Goal: Task Accomplishment & Management: Manage account settings

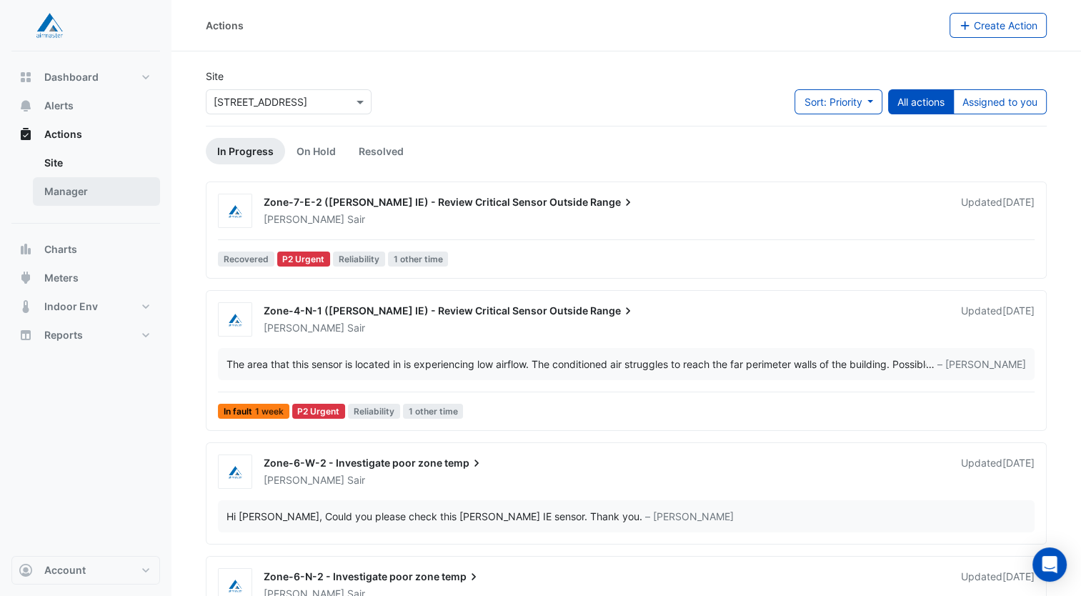
click at [94, 179] on link "Manager" at bounding box center [96, 191] width 127 height 29
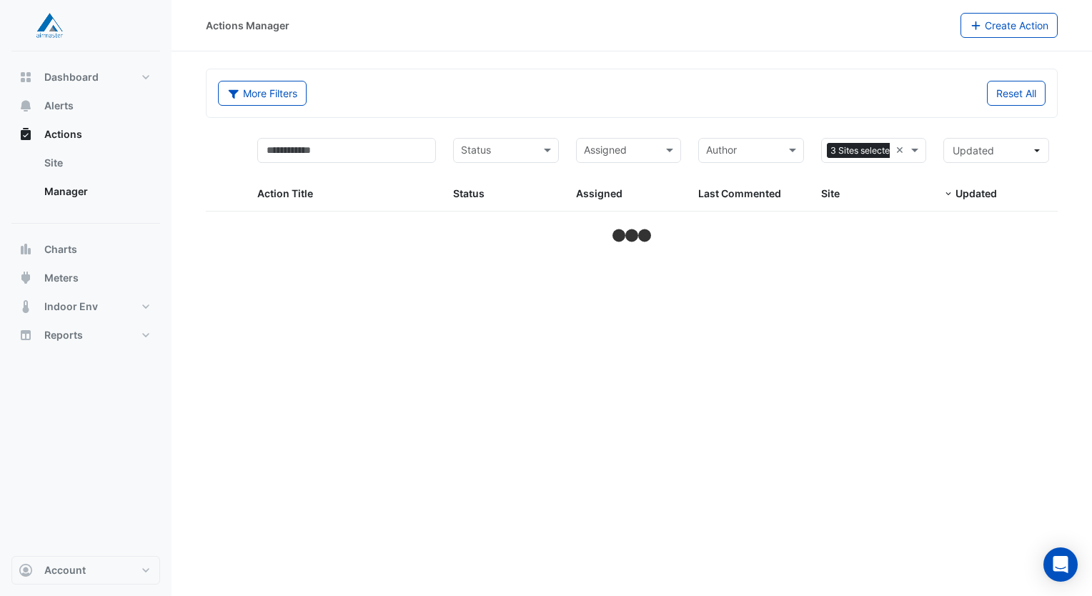
select select "***"
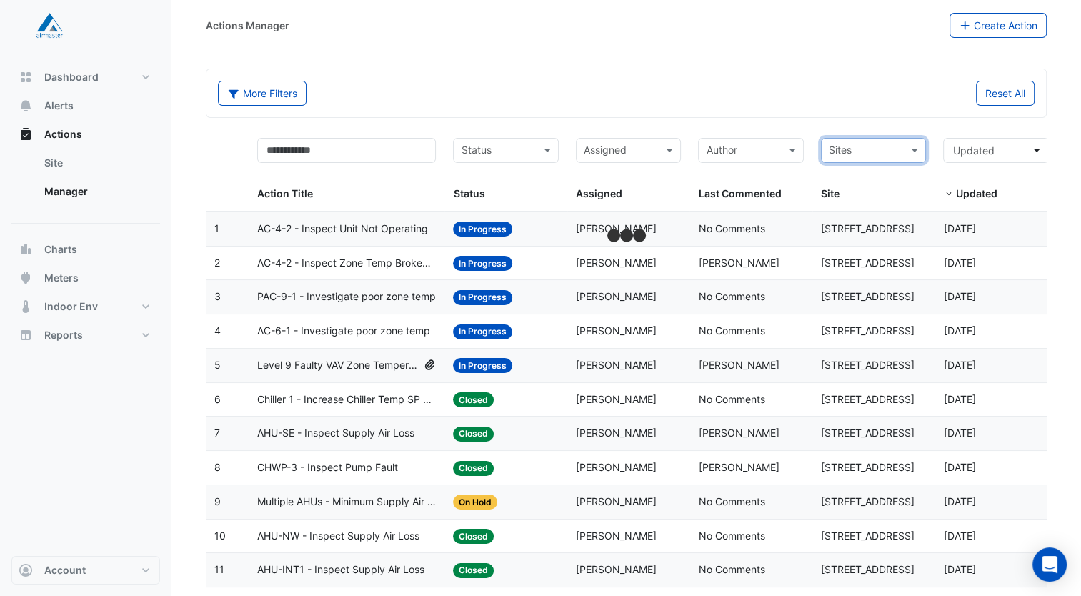
click at [930, 151] on span at bounding box center [932, 169] width 6 height 81
click at [919, 153] on span at bounding box center [917, 150] width 18 height 16
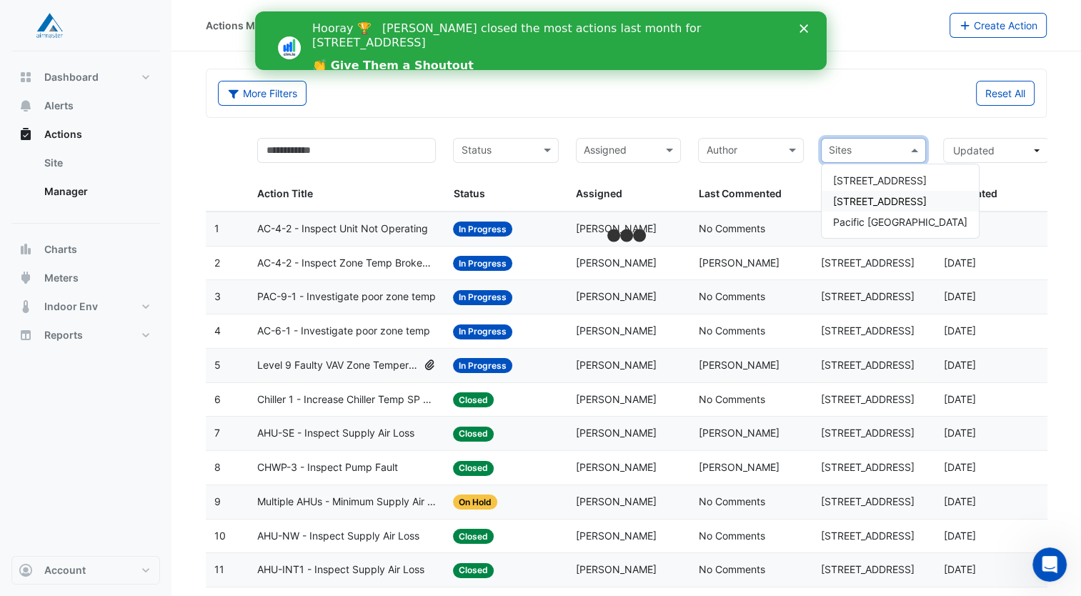
click at [868, 196] on span "[STREET_ADDRESS]" at bounding box center [880, 201] width 94 height 12
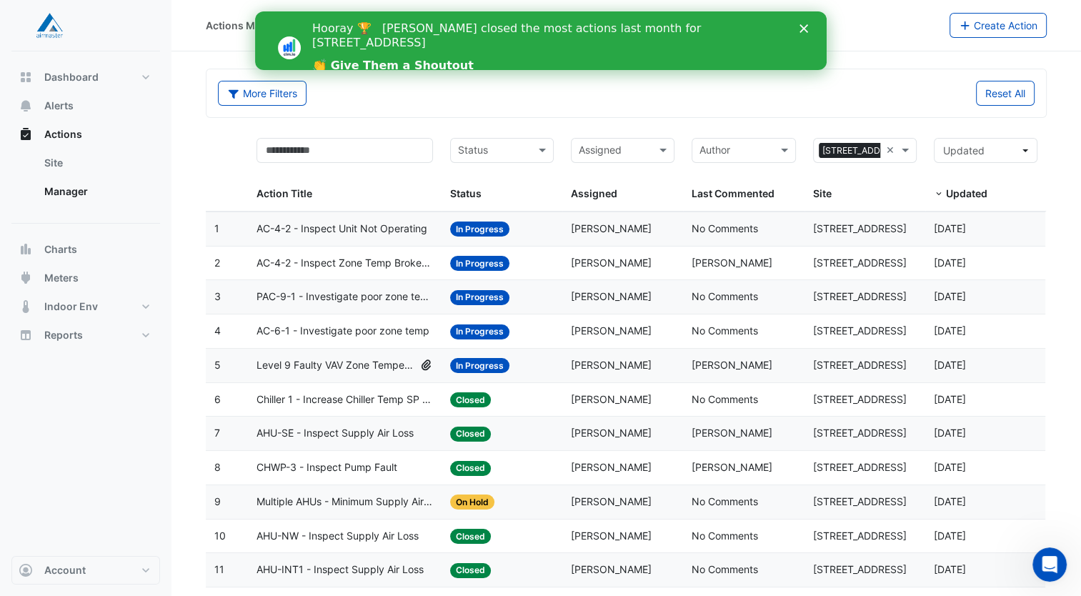
click at [805, 30] on polygon "Close" at bounding box center [803, 28] width 9 height 9
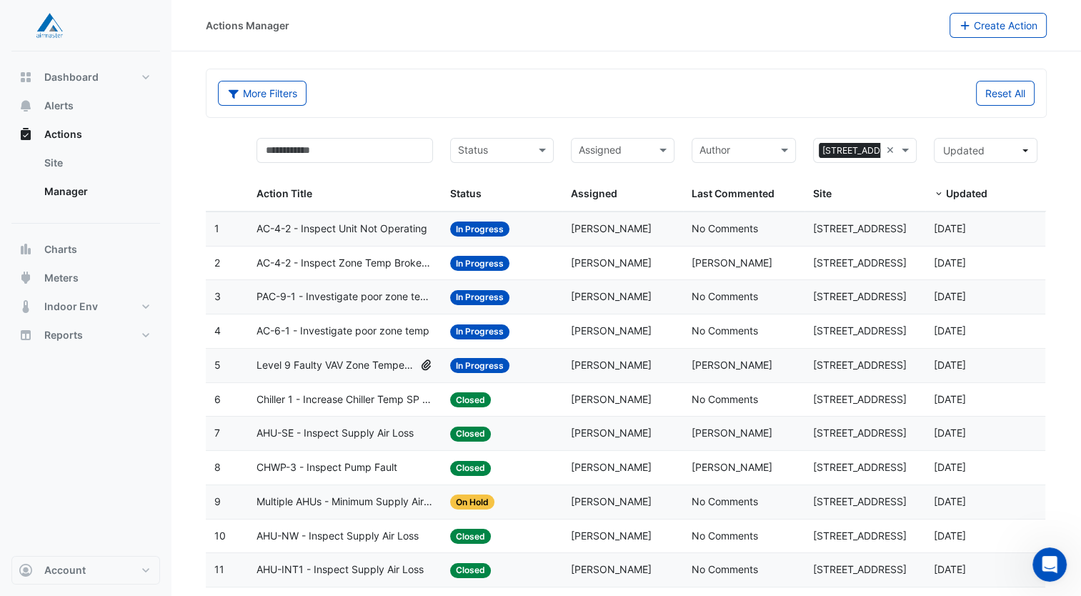
click at [631, 151] on input "text" at bounding box center [614, 152] width 71 height 16
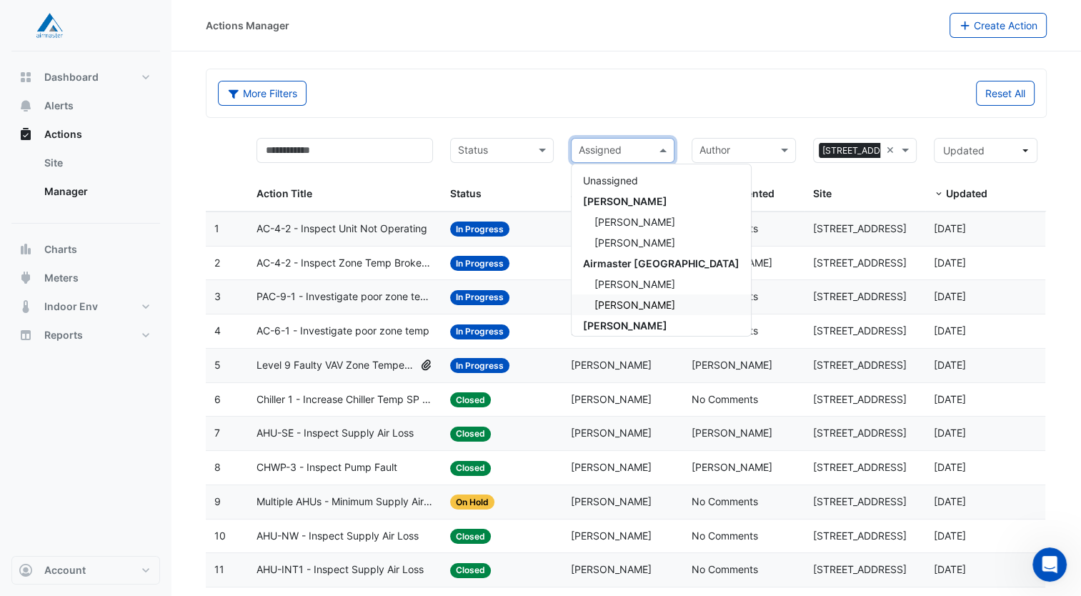
click at [636, 297] on div "Jasmine De Sair" at bounding box center [661, 304] width 179 height 21
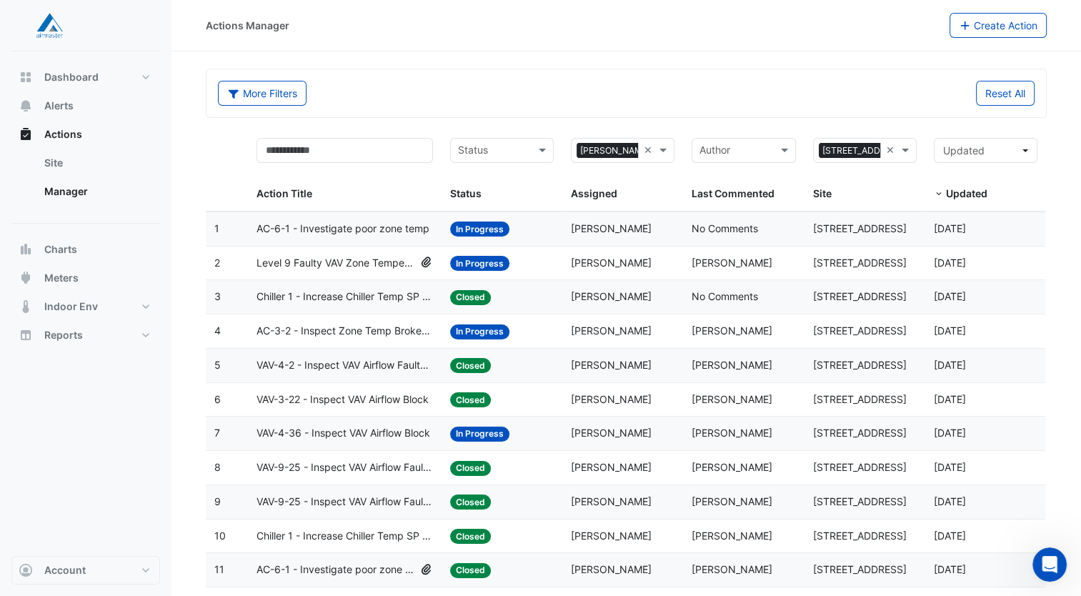
click at [535, 227] on div "Status: In Progress" at bounding box center [502, 229] width 104 height 16
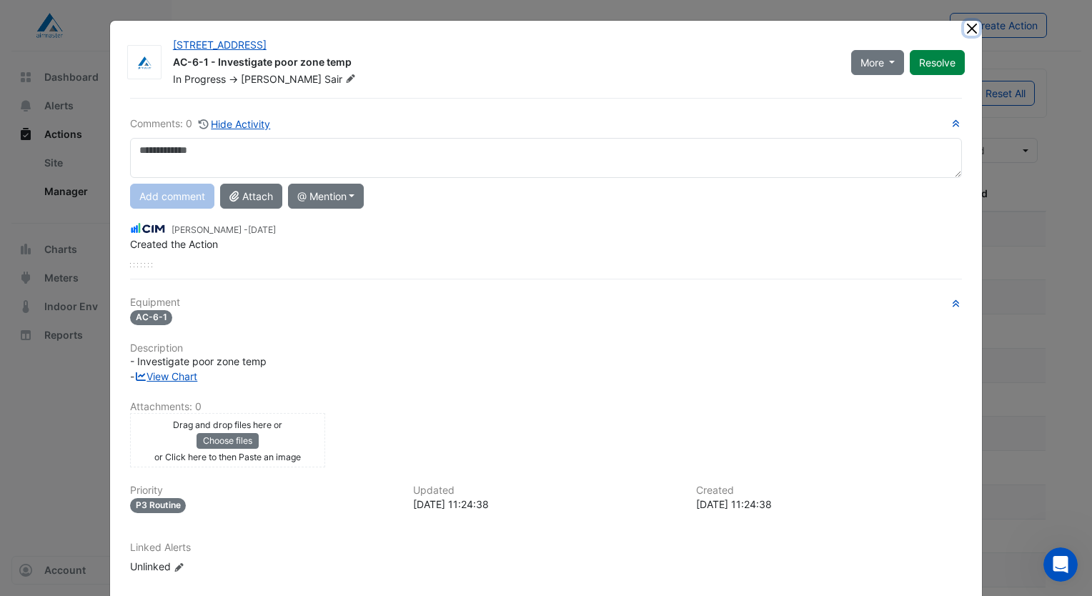
click at [964, 29] on button "Close" at bounding box center [971, 28] width 15 height 15
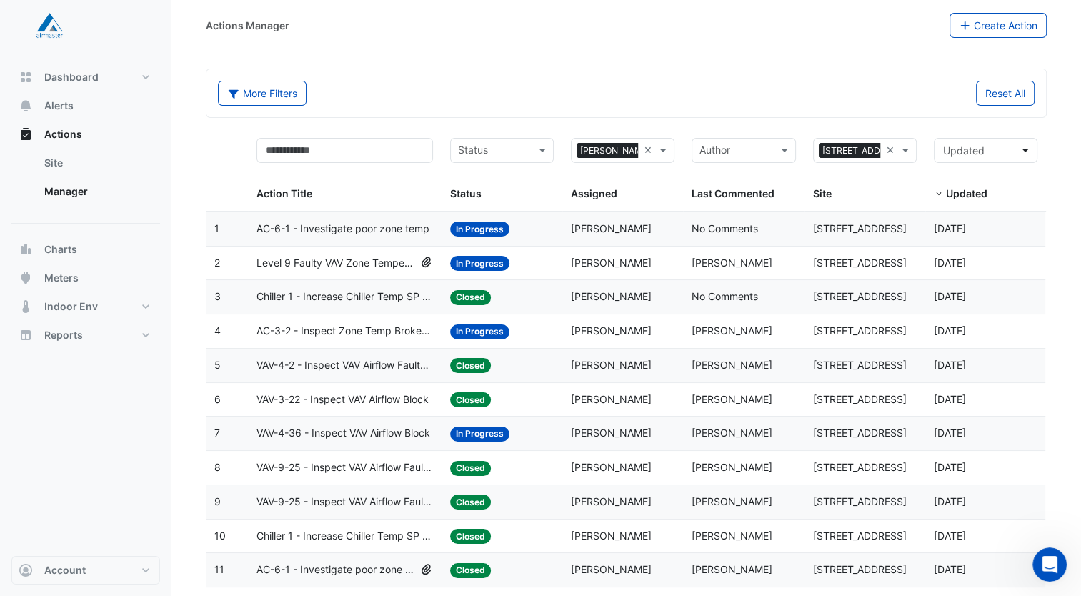
click at [372, 259] on span "Level 9 Faulty VAV Zone Temperature Sensors - 3 Total Faults" at bounding box center [336, 263] width 158 height 16
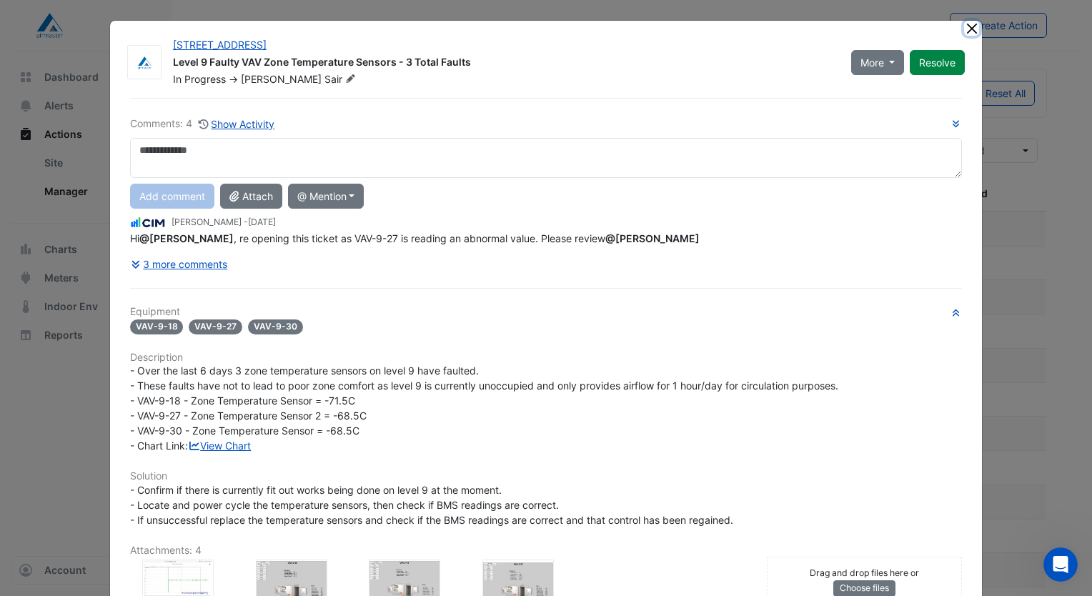
click at [964, 29] on button "Close" at bounding box center [971, 28] width 15 height 15
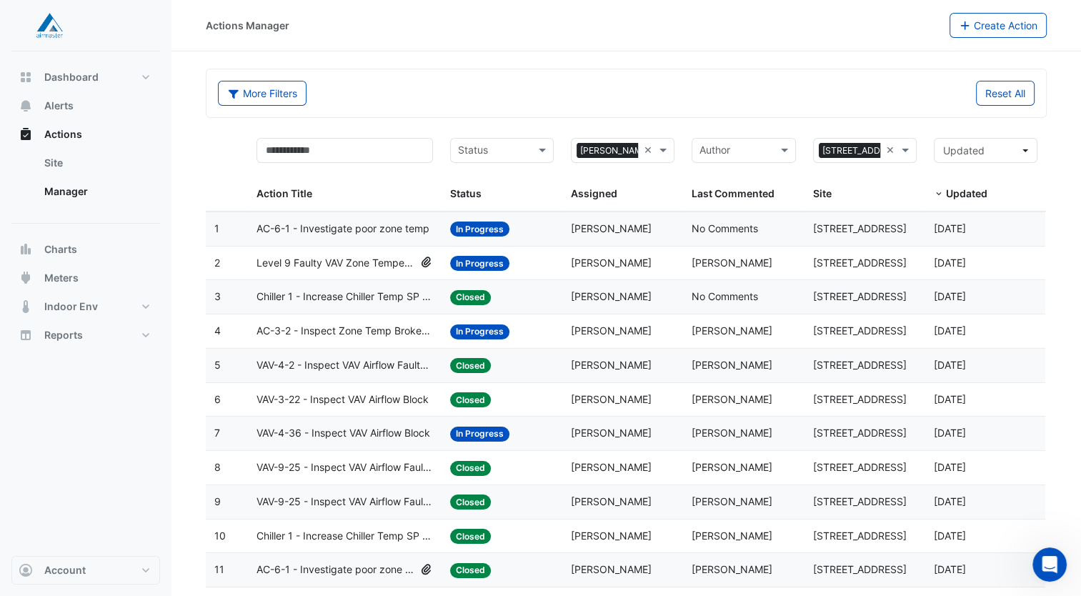
click at [389, 333] on span "AC-3-2 - Inspect Zone Temp Broken Sensor" at bounding box center [345, 331] width 177 height 16
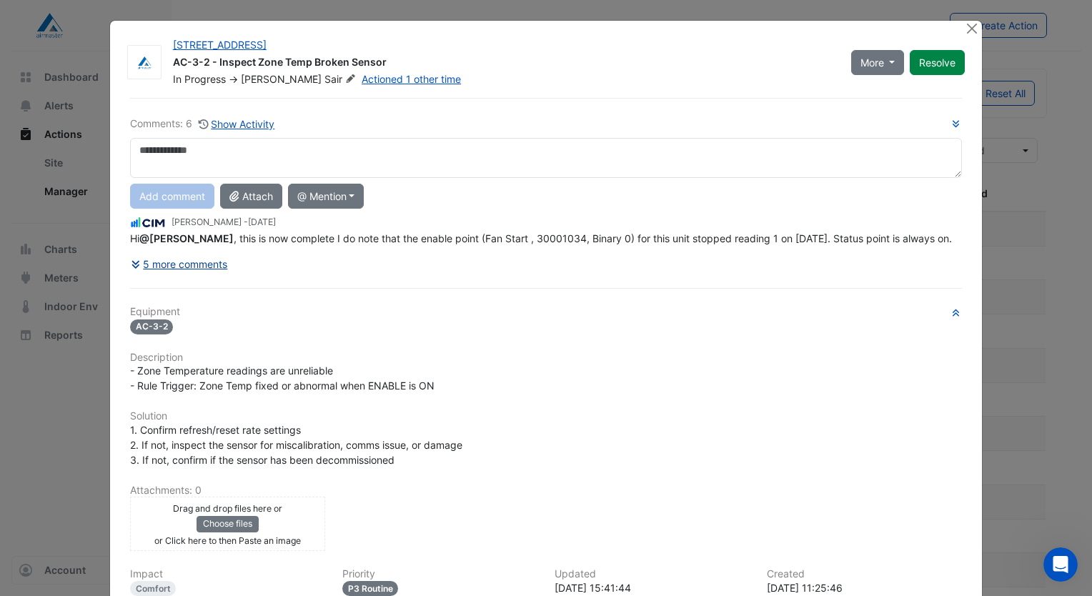
click at [173, 277] on button "5 more comments" at bounding box center [179, 264] width 99 height 25
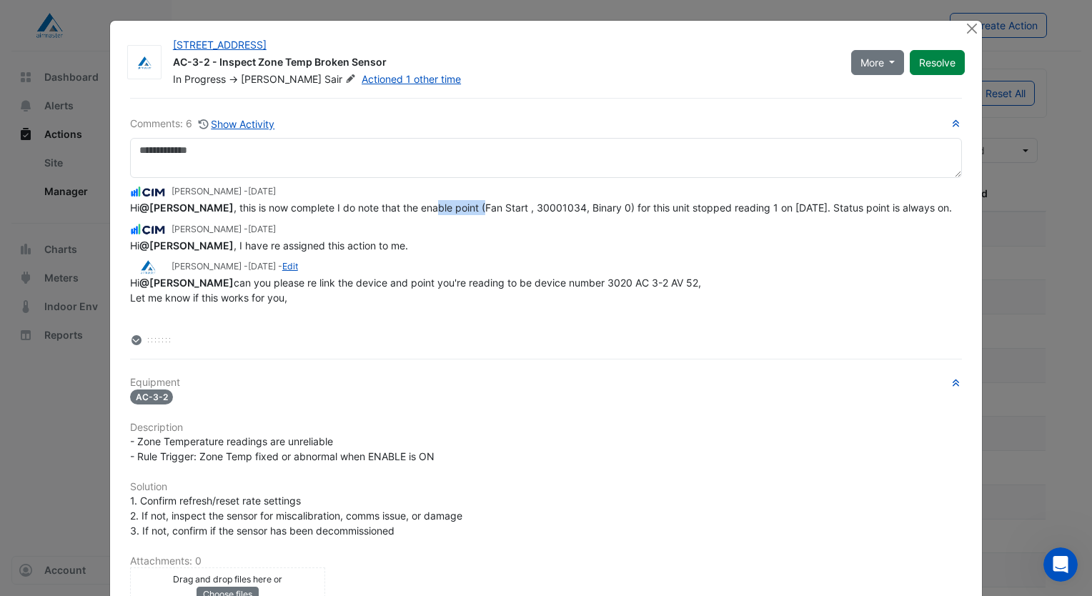
drag, startPoint x: 431, startPoint y: 208, endPoint x: 483, endPoint y: 204, distance: 52.3
click at [481, 204] on span "Hi @Jasmine De Sair , this is now complete I do note that the enable point (Fan…" at bounding box center [541, 208] width 822 height 12
drag, startPoint x: 483, startPoint y: 204, endPoint x: 505, endPoint y: 235, distance: 37.5
click at [500, 237] on div "Conor Deane - 1 week and 3 days ago" at bounding box center [546, 229] width 832 height 16
drag, startPoint x: 512, startPoint y: 208, endPoint x: 427, endPoint y: 209, distance: 84.4
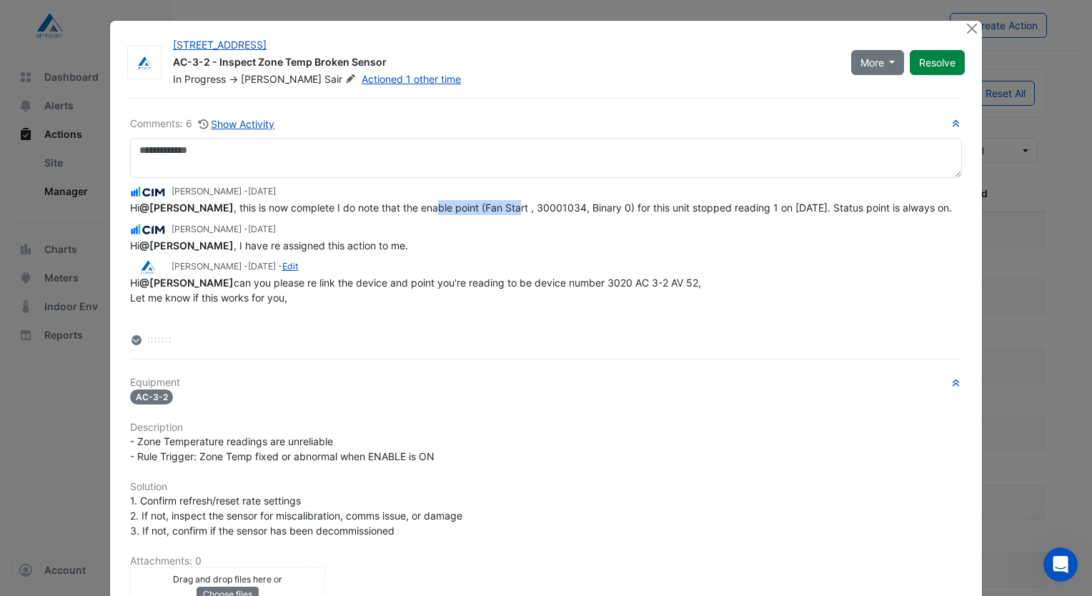
click at [427, 209] on span "Hi @Jasmine De Sair , this is now complete I do note that the enable point (Fan…" at bounding box center [541, 208] width 822 height 12
drag, startPoint x: 427, startPoint y: 209, endPoint x: 501, endPoint y: 240, distance: 79.8
click at [501, 237] on div "Conor Deane - 1 week and 3 days ago" at bounding box center [546, 229] width 832 height 16
click at [964, 31] on button "Close" at bounding box center [971, 28] width 15 height 15
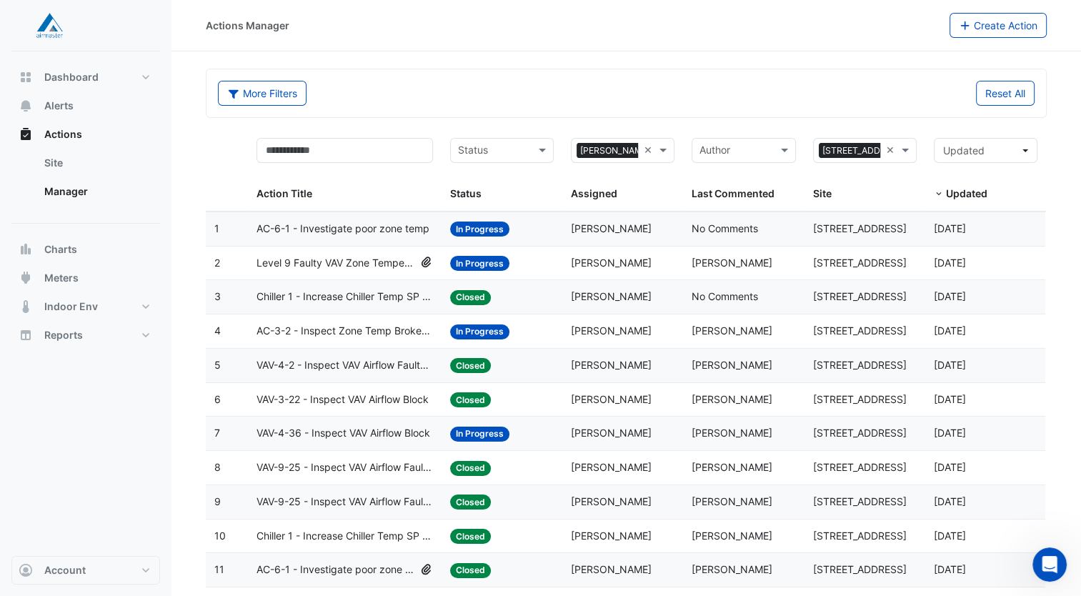
click at [481, 224] on span "In Progress" at bounding box center [479, 229] width 59 height 15
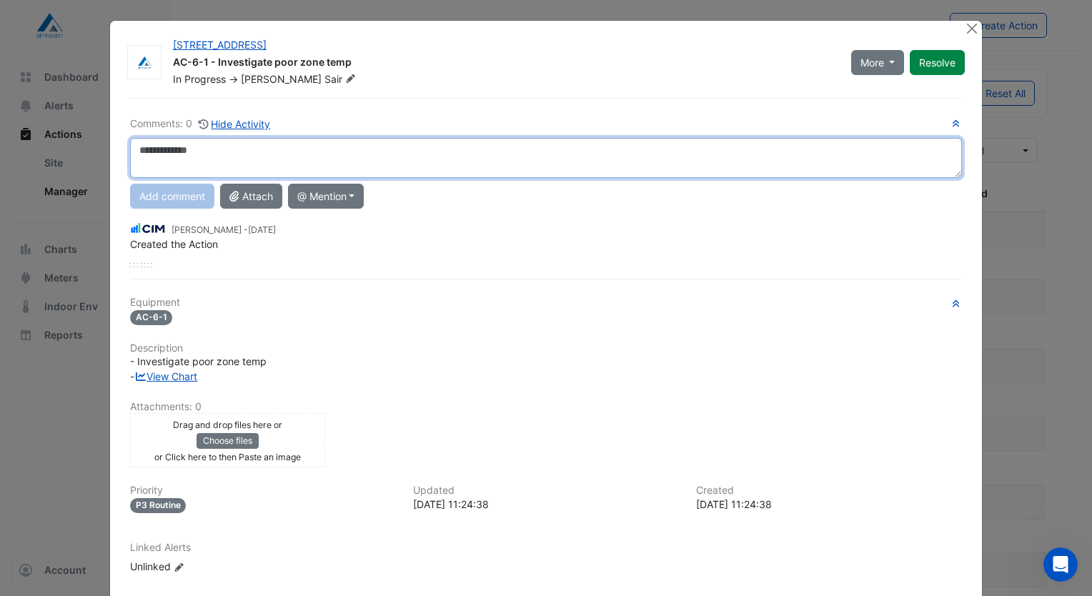
click at [292, 153] on textarea at bounding box center [546, 158] width 832 height 40
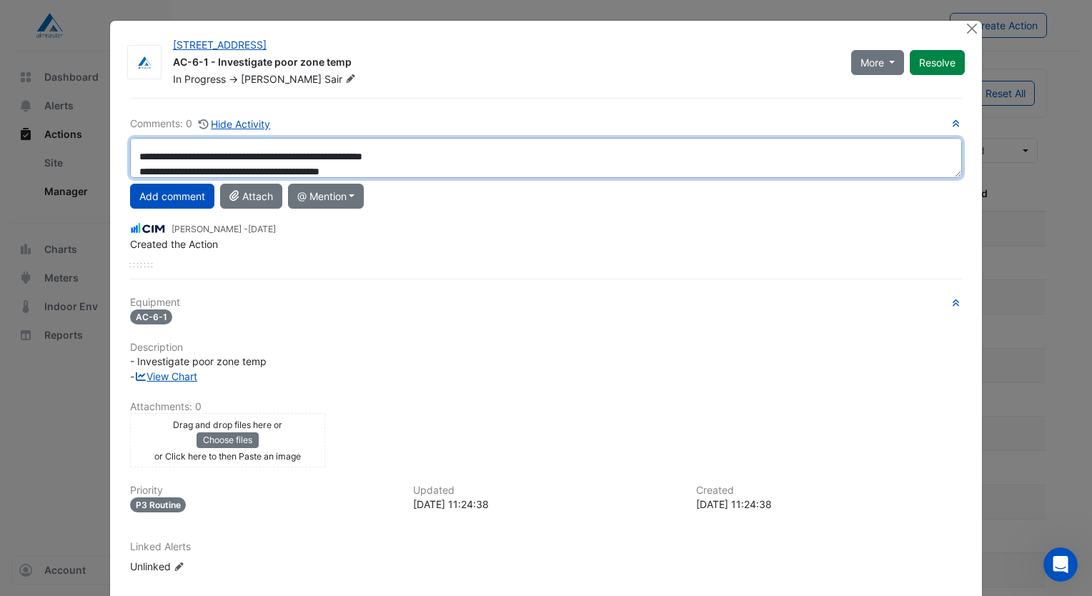
scroll to position [39, 0]
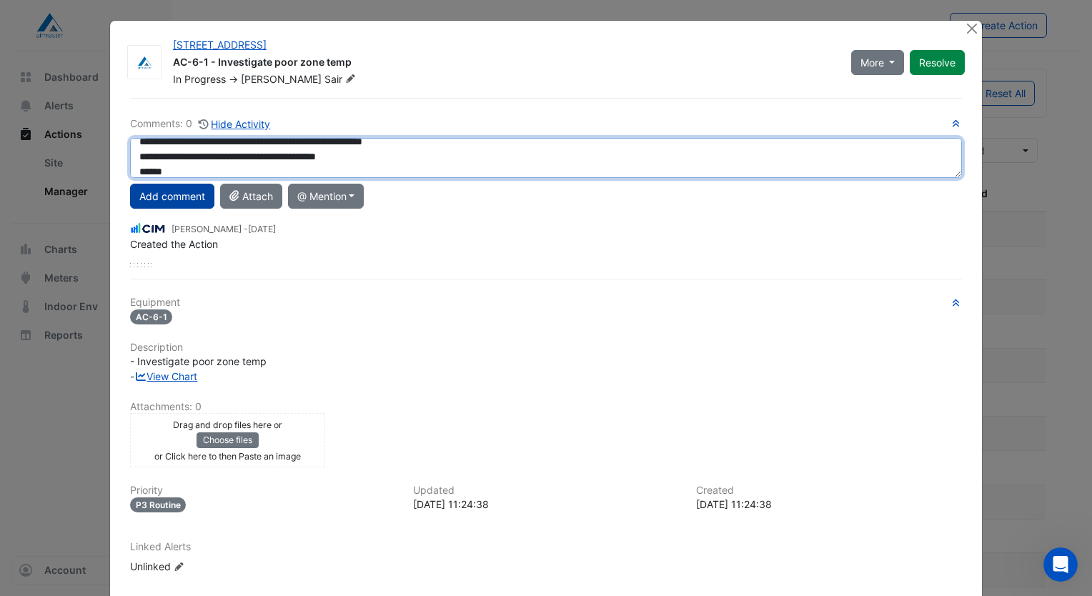
type textarea "**********"
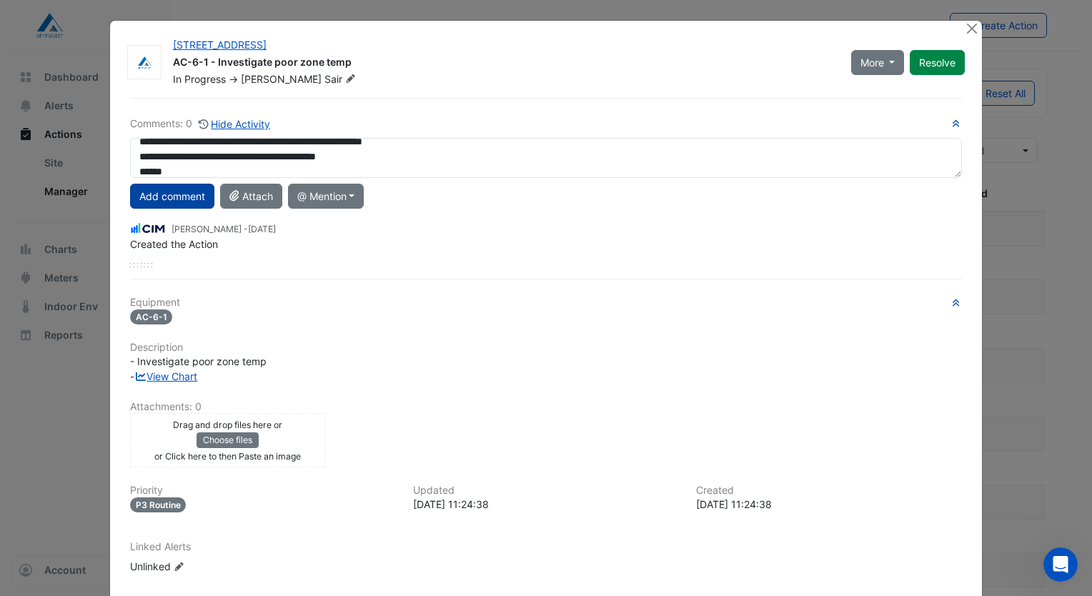
click at [163, 189] on button "Add comment" at bounding box center [172, 196] width 84 height 25
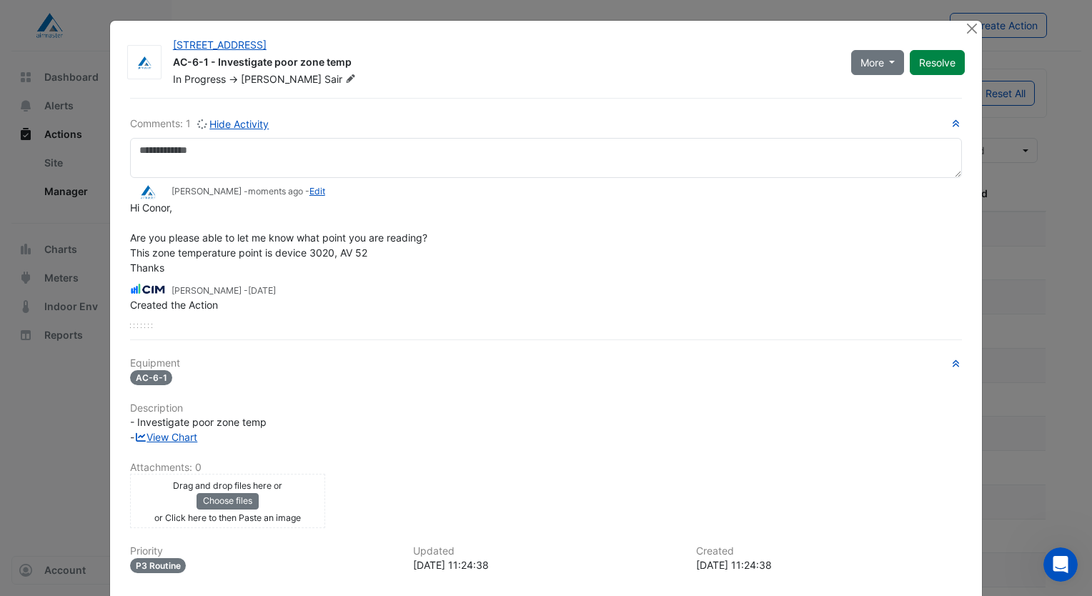
scroll to position [0, 0]
click at [939, 54] on button "Resolve" at bounding box center [937, 62] width 55 height 25
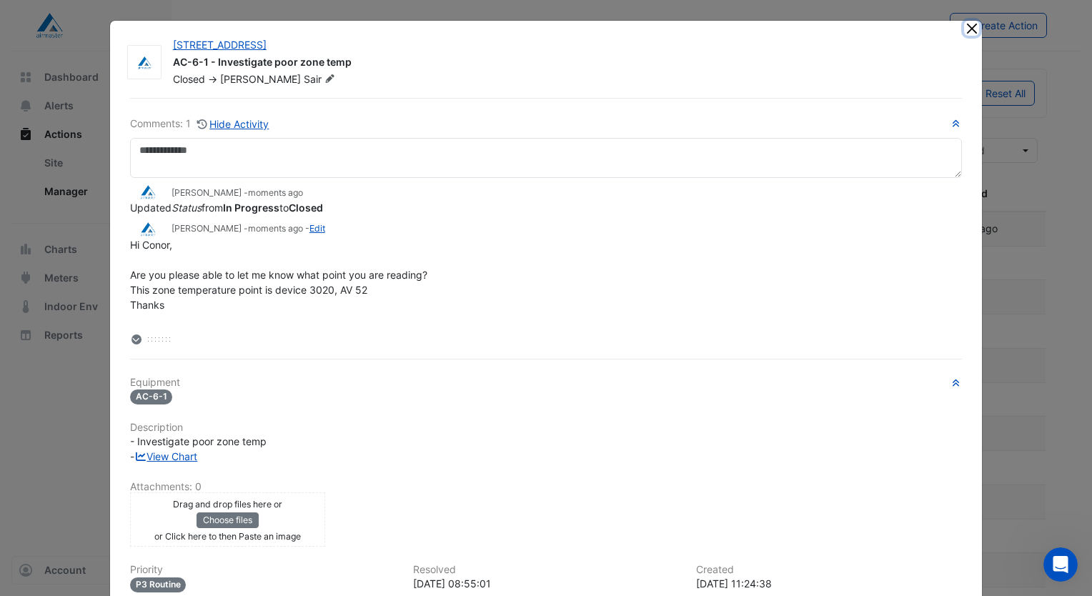
click at [970, 29] on button "Close" at bounding box center [971, 28] width 15 height 15
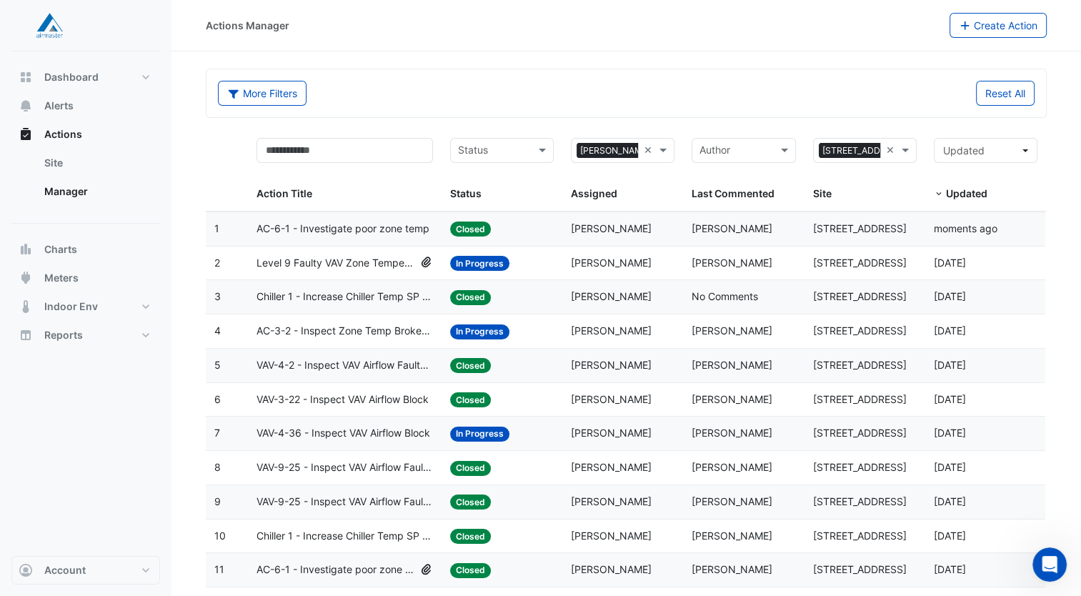
click at [346, 332] on span "AC-3-2 - Inspect Zone Temp Broken Sensor" at bounding box center [345, 331] width 177 height 16
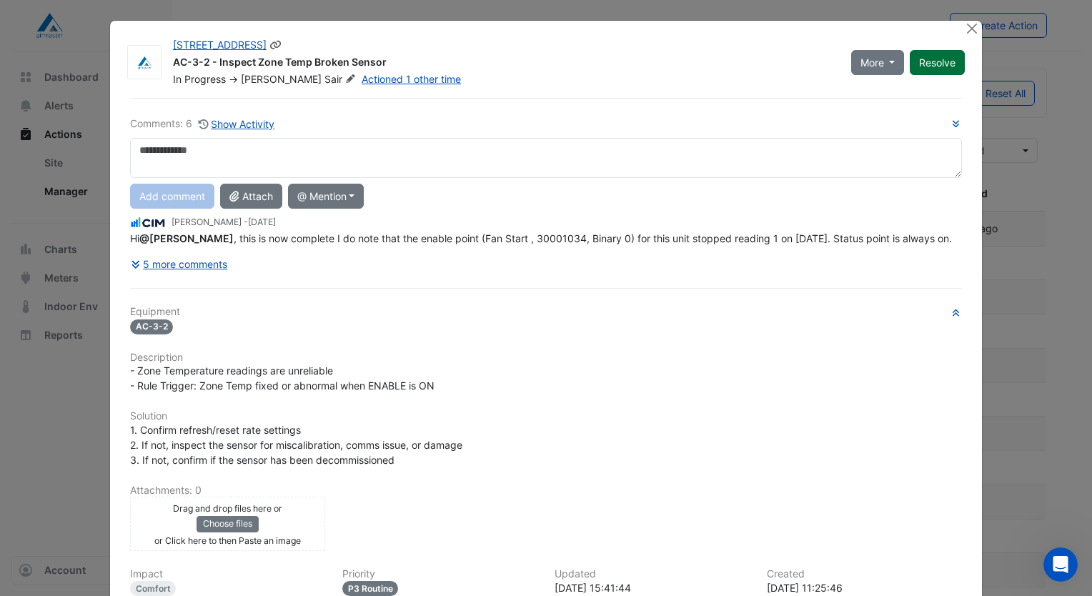
click at [940, 62] on button "Resolve" at bounding box center [937, 62] width 55 height 25
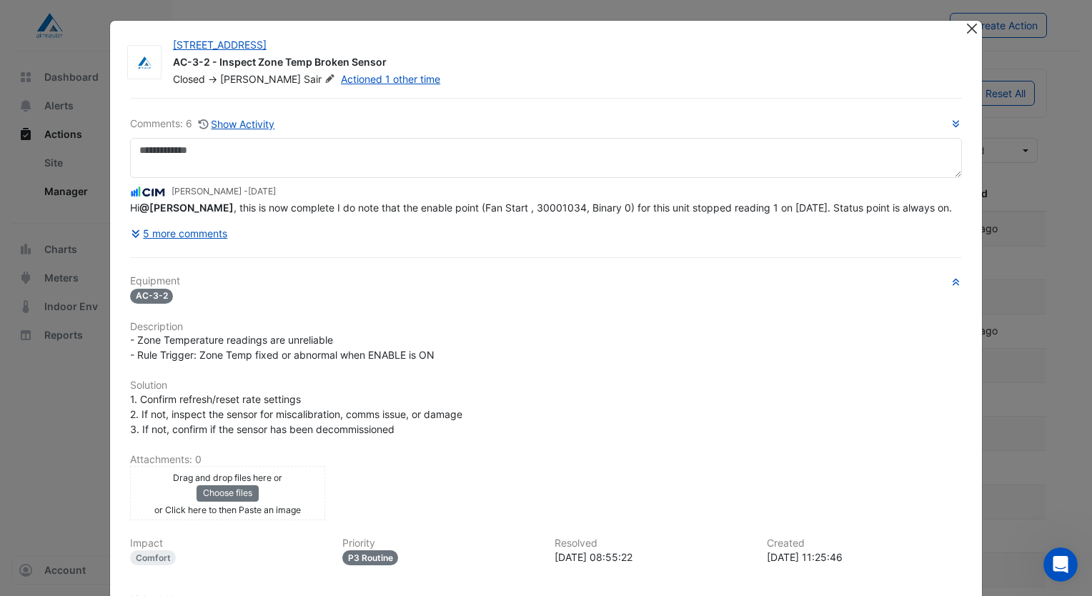
click at [971, 34] on div at bounding box center [973, 29] width 18 height 16
click at [966, 33] on button "Close" at bounding box center [971, 28] width 15 height 15
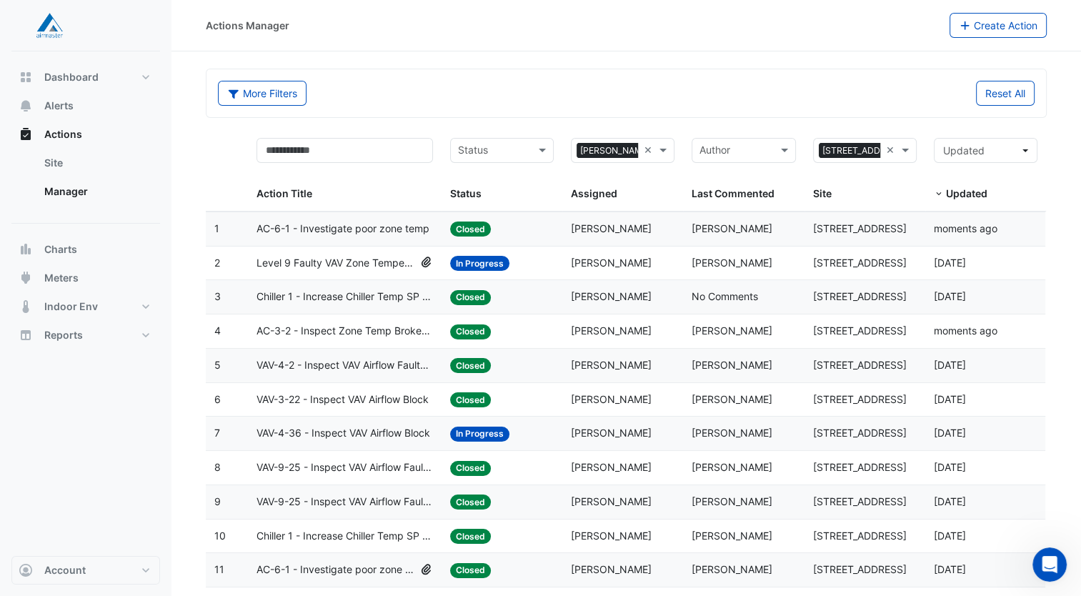
click at [400, 261] on span "Level 9 Faulty VAV Zone Temperature Sensors - 3 Total Faults" at bounding box center [336, 263] width 158 height 16
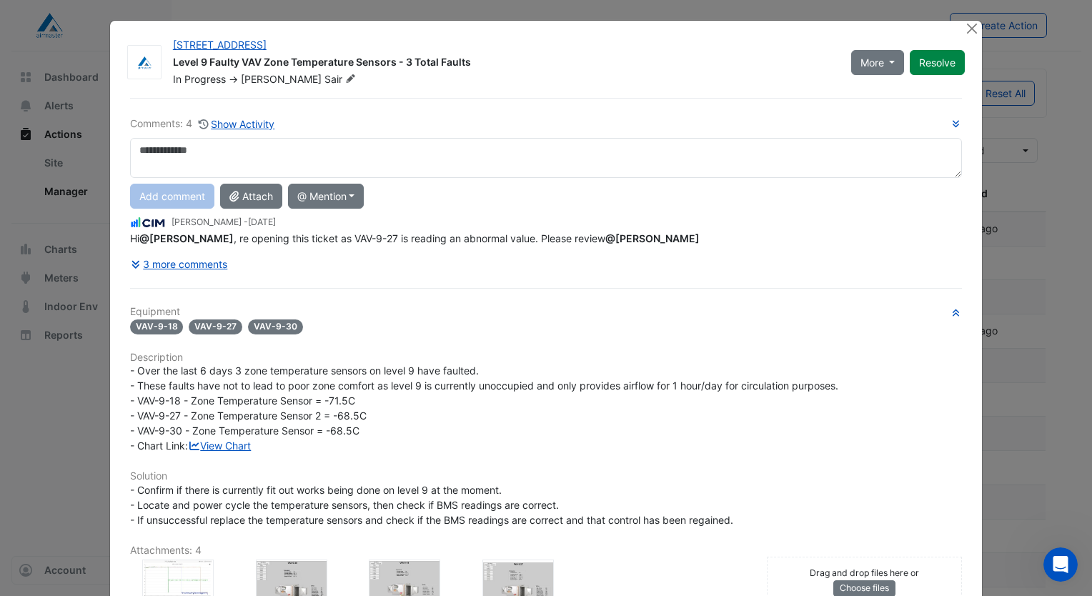
scroll to position [143, 0]
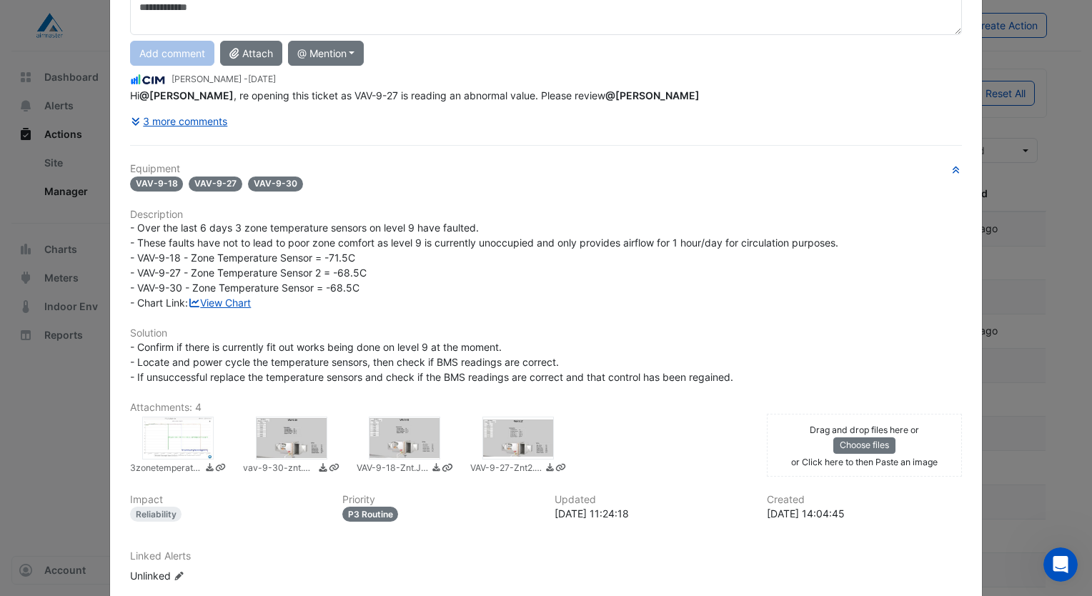
click at [283, 426] on div at bounding box center [291, 438] width 71 height 43
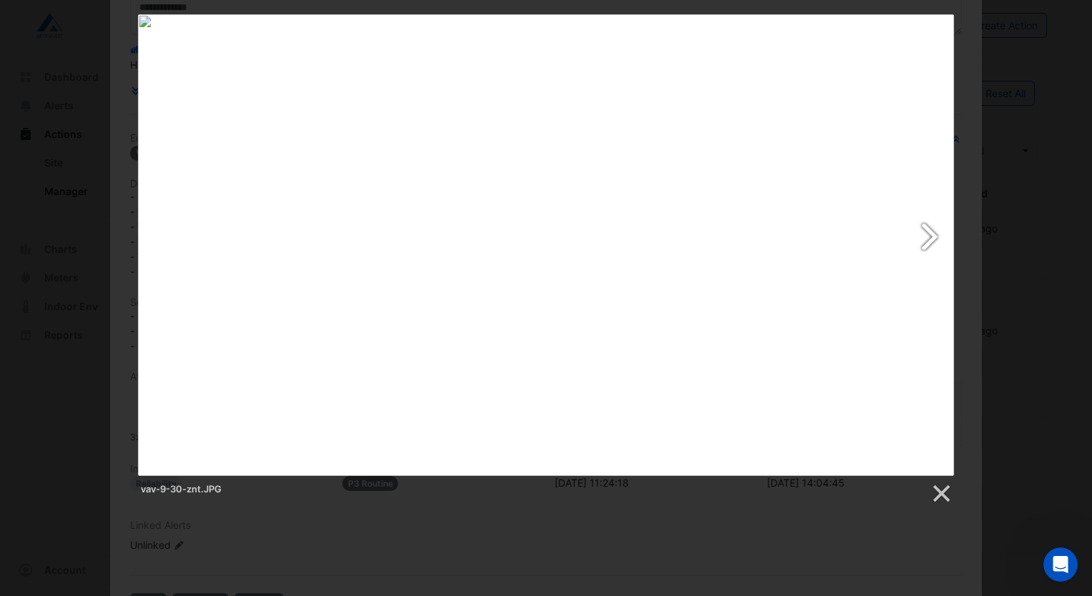
click at [936, 229] on link at bounding box center [693, 245] width 523 height 462
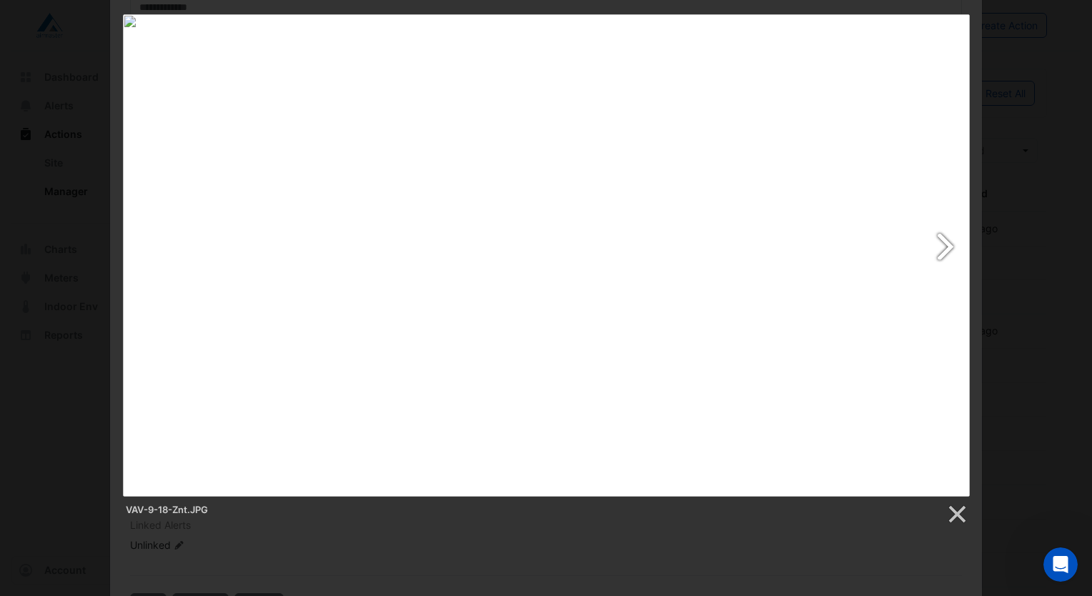
click at [936, 229] on link at bounding box center [698, 255] width 542 height 482
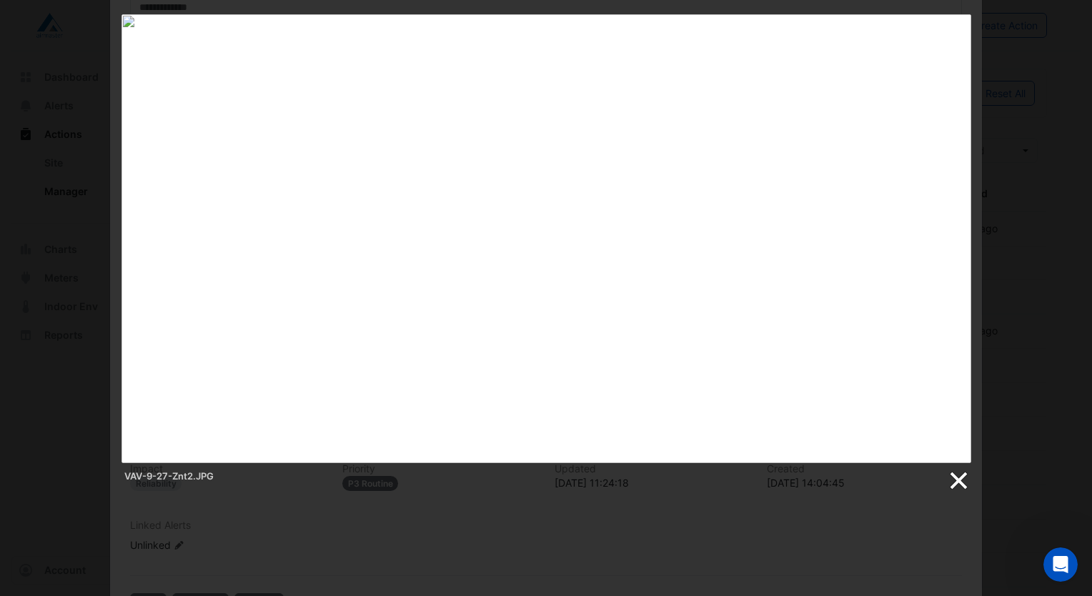
click at [966, 479] on link at bounding box center [957, 480] width 21 height 21
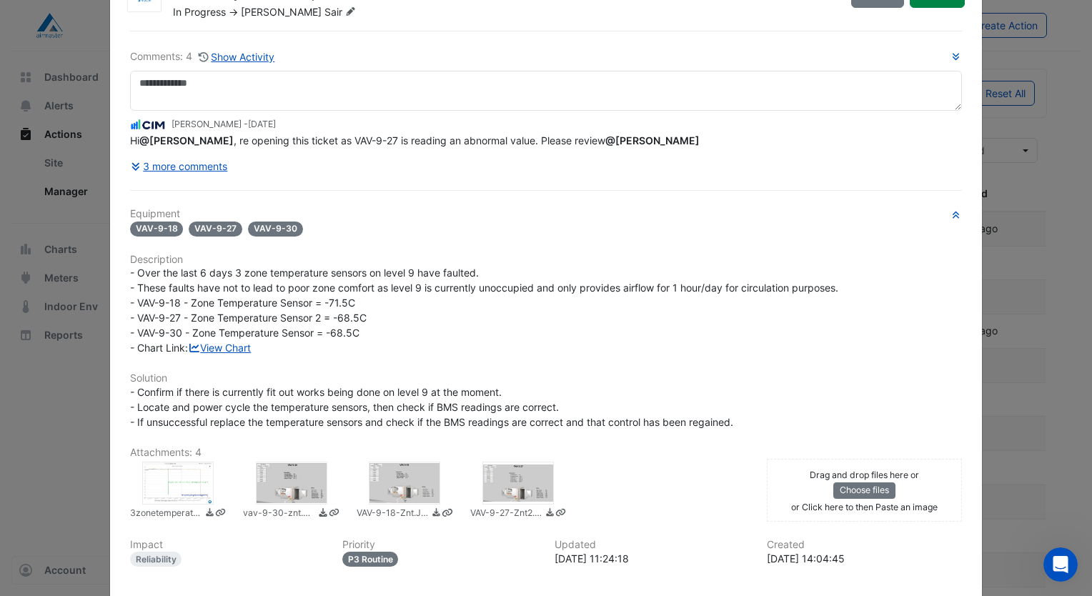
scroll to position [0, 0]
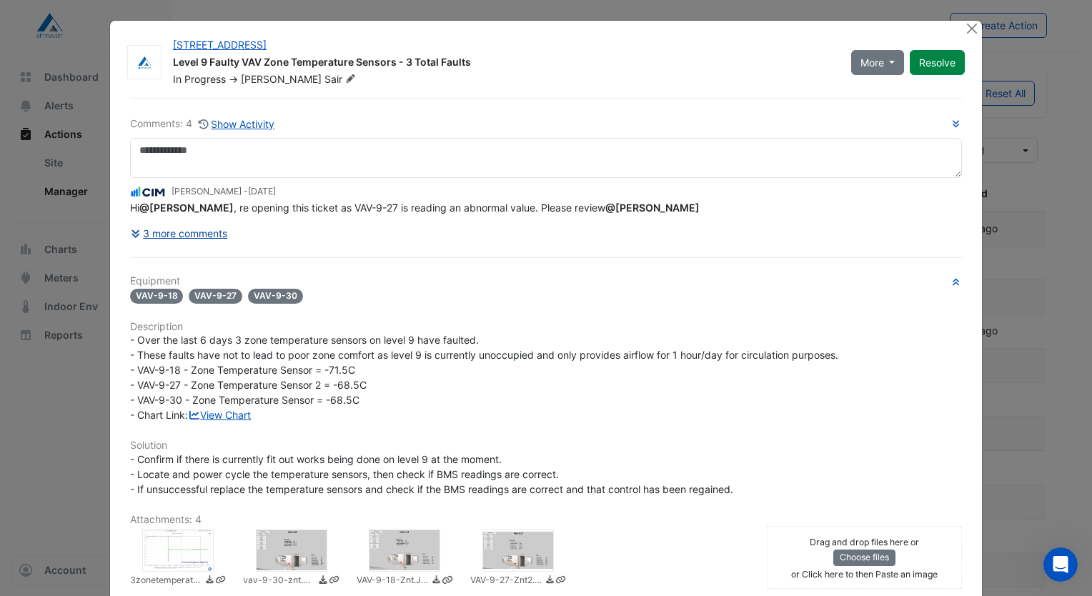
click at [194, 237] on button "3 more comments" at bounding box center [179, 233] width 99 height 25
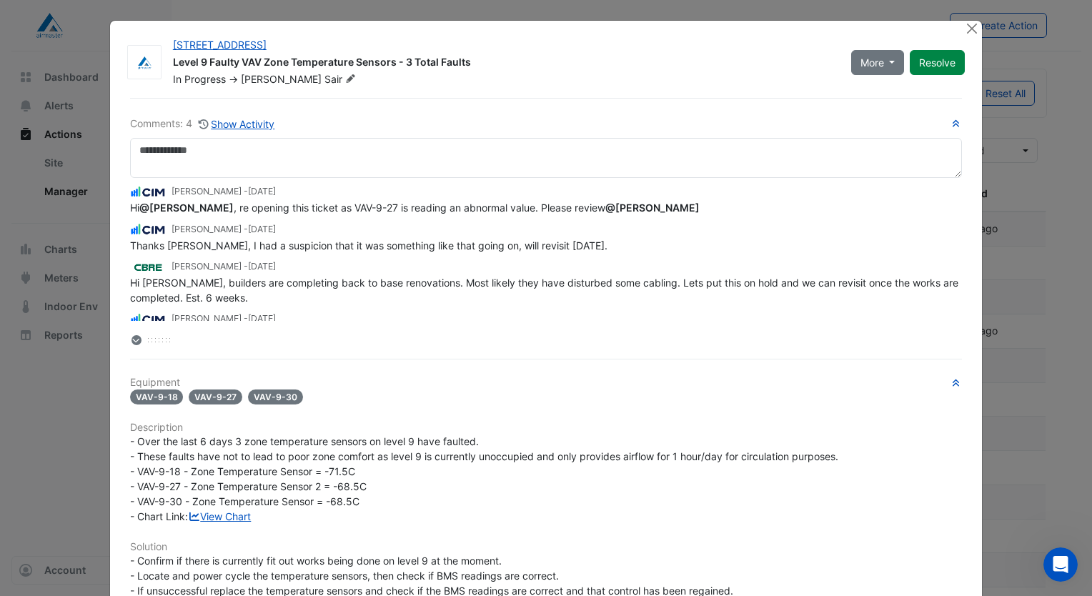
drag, startPoint x: 290, startPoint y: 227, endPoint x: 182, endPoint y: 225, distance: 108.7
click at [182, 225] on small "Duncan Clark - 4 years and 4 months ago" at bounding box center [224, 229] width 104 height 13
drag, startPoint x: 184, startPoint y: 227, endPoint x: 285, endPoint y: 262, distance: 106.7
click at [276, 262] on span "4 years and 4 months ago" at bounding box center [262, 266] width 28 height 11
drag, startPoint x: 334, startPoint y: 227, endPoint x: 232, endPoint y: 232, distance: 102.3
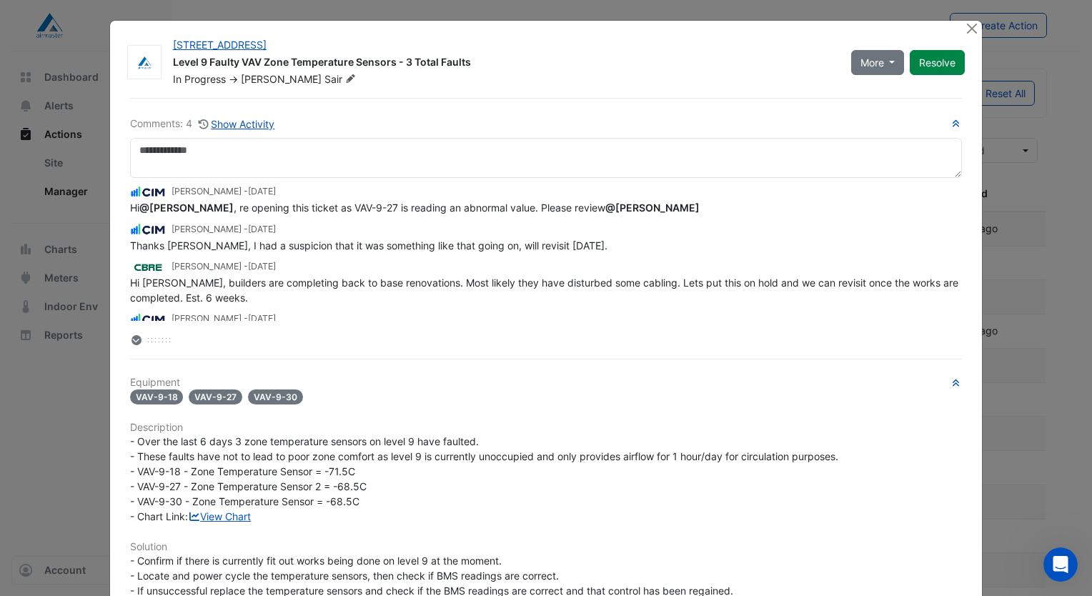
click at [248, 232] on span "4 years and 4 months ago" at bounding box center [262, 229] width 28 height 11
drag, startPoint x: 232, startPoint y: 232, endPoint x: 322, endPoint y: 249, distance: 92.3
click at [322, 249] on div "Thanks Dom, I had a suspicion that it was something like that going on, will re…" at bounding box center [546, 245] width 832 height 15
drag, startPoint x: 329, startPoint y: 242, endPoint x: 372, endPoint y: 249, distance: 44.2
click at [372, 249] on div "Thanks Dom, I had a suspicion that it was something like that going on, will re…" at bounding box center [546, 245] width 832 height 15
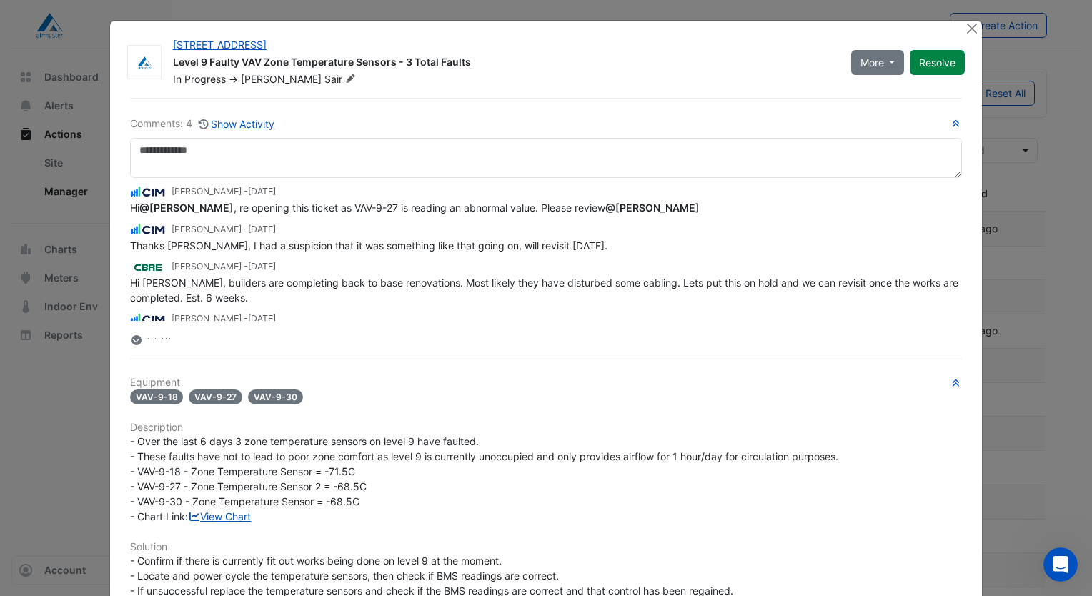
drag, startPoint x: 372, startPoint y: 249, endPoint x: 390, endPoint y: 270, distance: 27.4
click at [390, 270] on div "Dominic Hendry - 4 years and 4 months ago" at bounding box center [546, 267] width 832 height 16
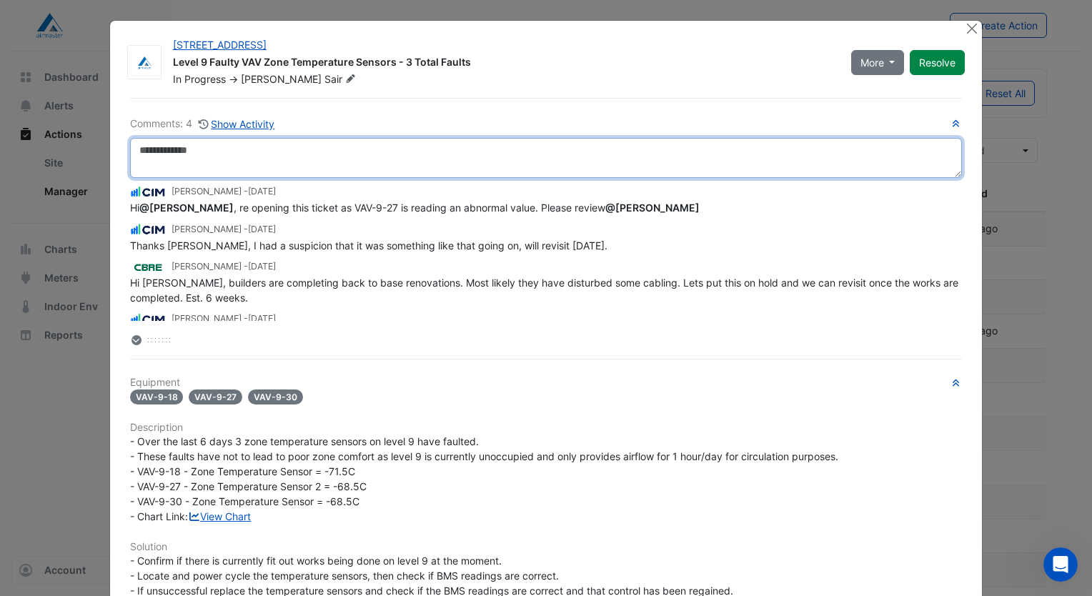
click at [230, 155] on textarea at bounding box center [546, 158] width 832 height 40
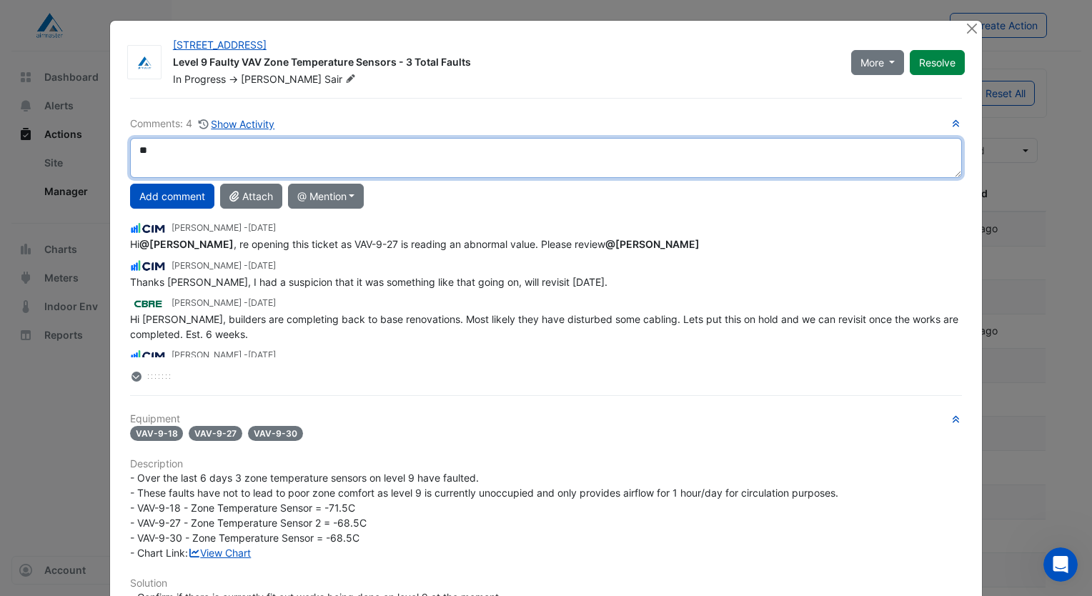
type textarea "*"
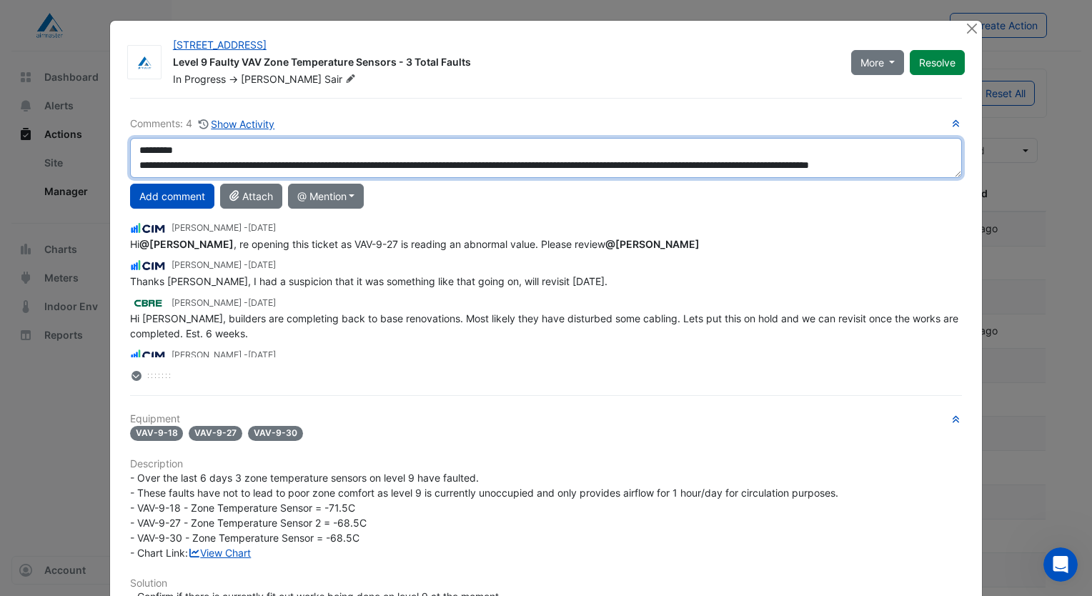
scroll to position [24, 0]
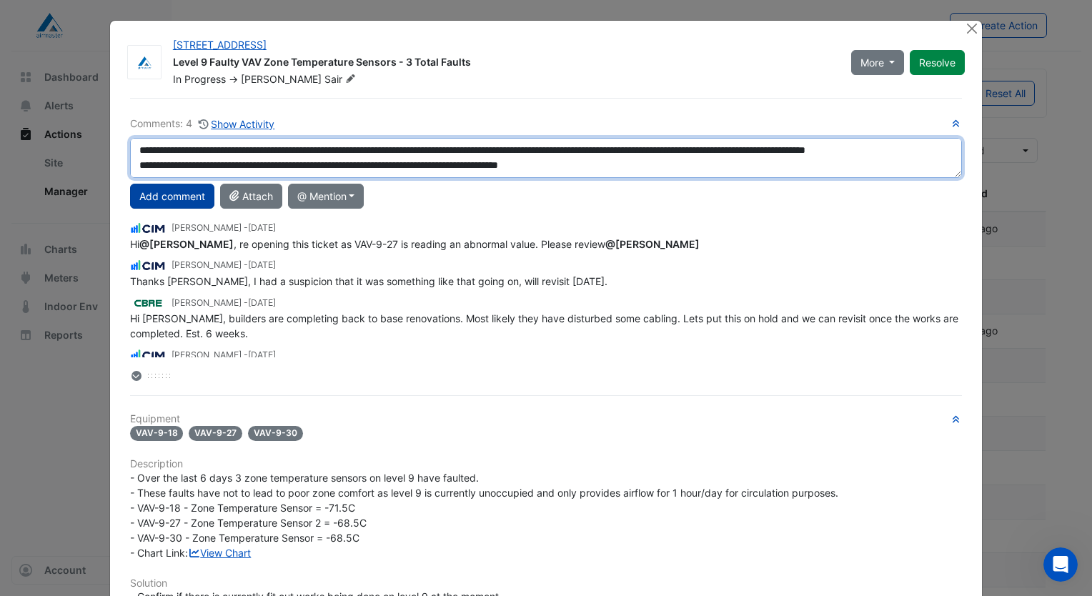
type textarea "**********"
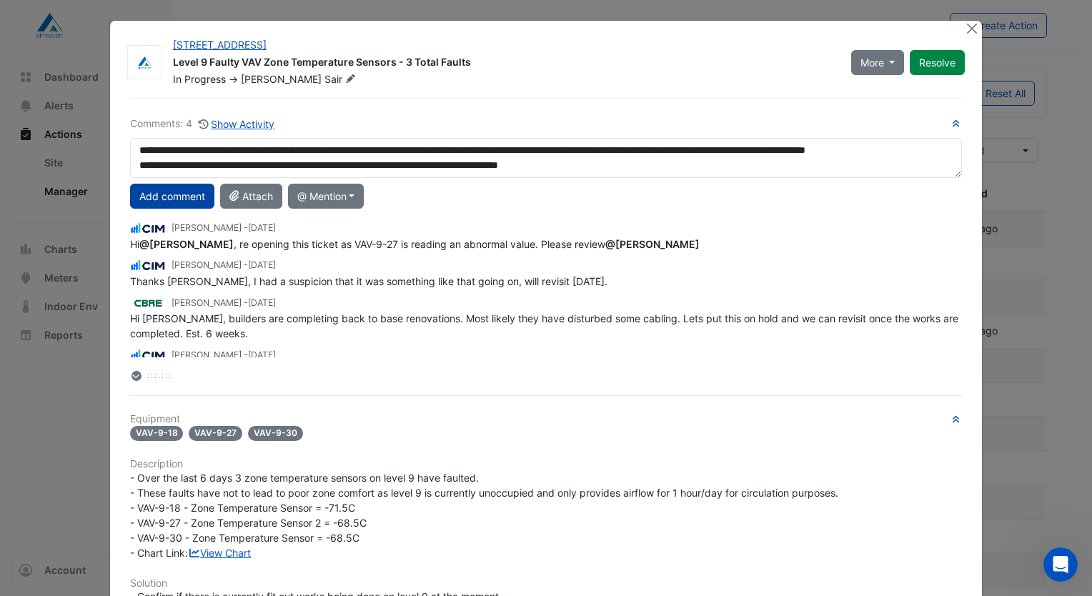
click at [180, 192] on button "Add comment" at bounding box center [172, 196] width 84 height 25
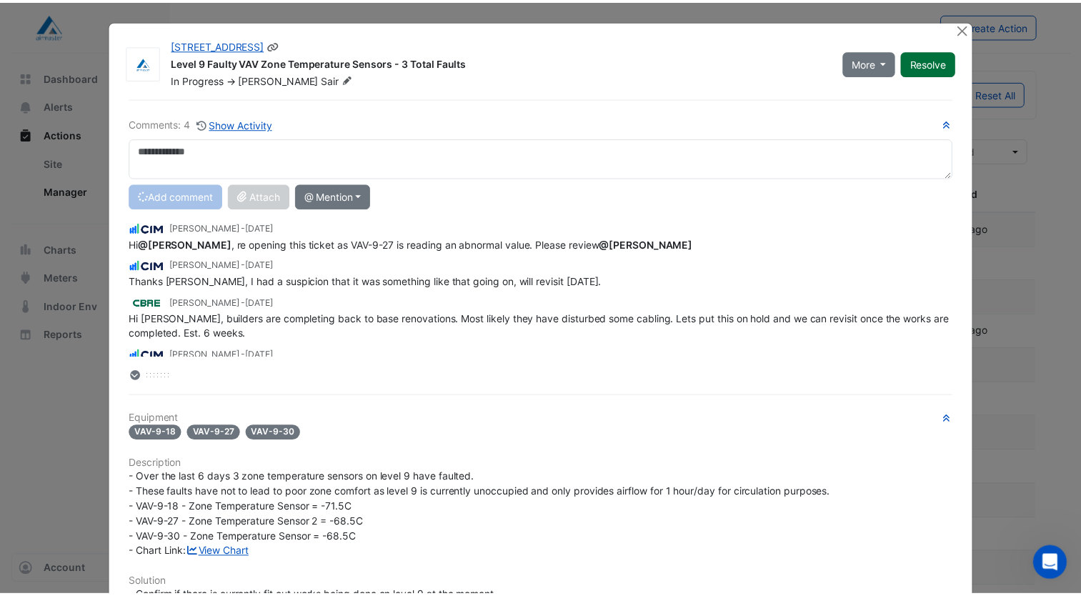
scroll to position [0, 0]
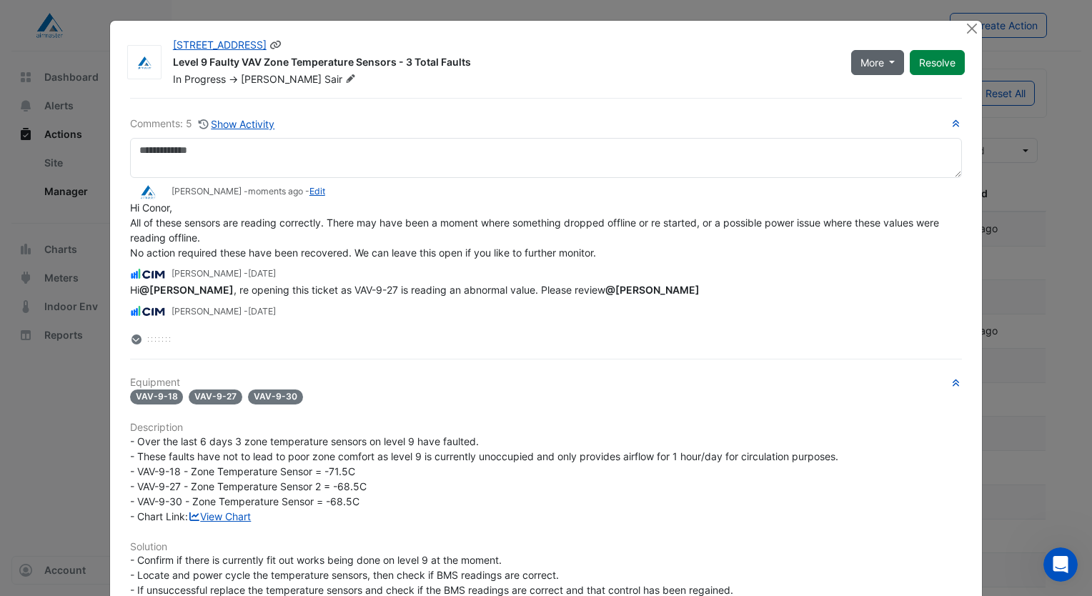
click at [886, 56] on button "More" at bounding box center [878, 62] width 54 height 25
click at [889, 86] on button "On Hold" at bounding box center [902, 92] width 113 height 21
click at [974, 29] on button "Close" at bounding box center [971, 28] width 15 height 15
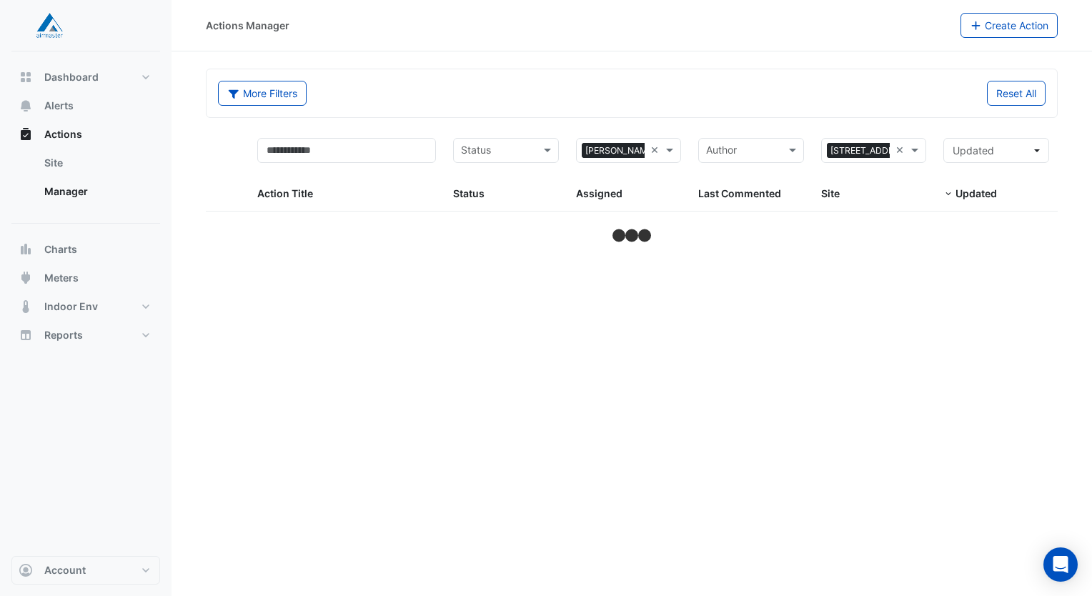
select select "***"
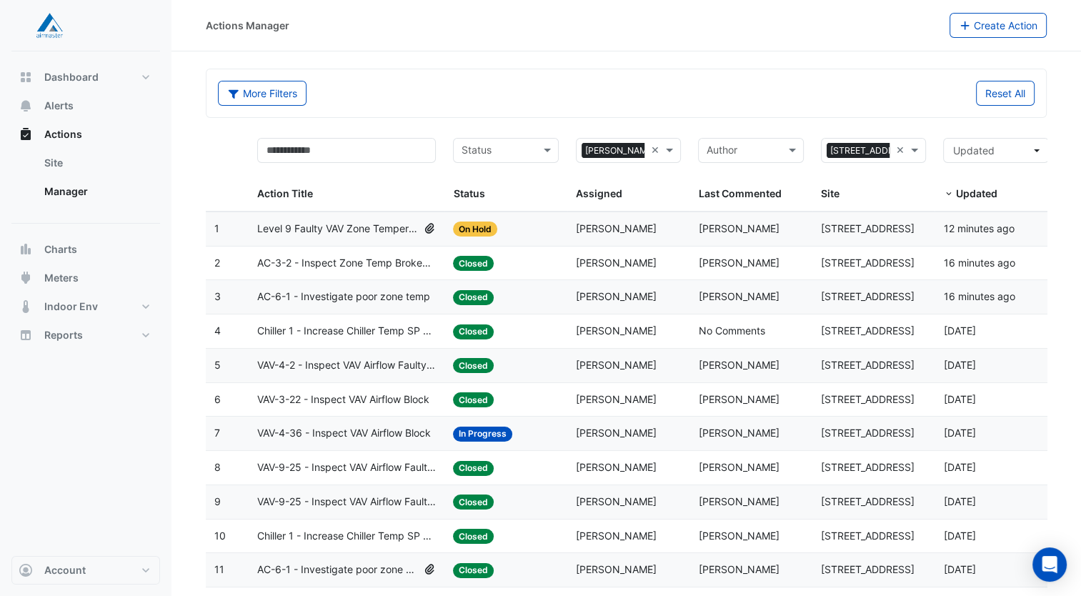
click at [375, 87] on div "More Filters" at bounding box center [417, 93] width 417 height 25
drag, startPoint x: 375, startPoint y: 87, endPoint x: 365, endPoint y: 87, distance: 10.0
click at [365, 87] on div "More Filters" at bounding box center [417, 93] width 417 height 25
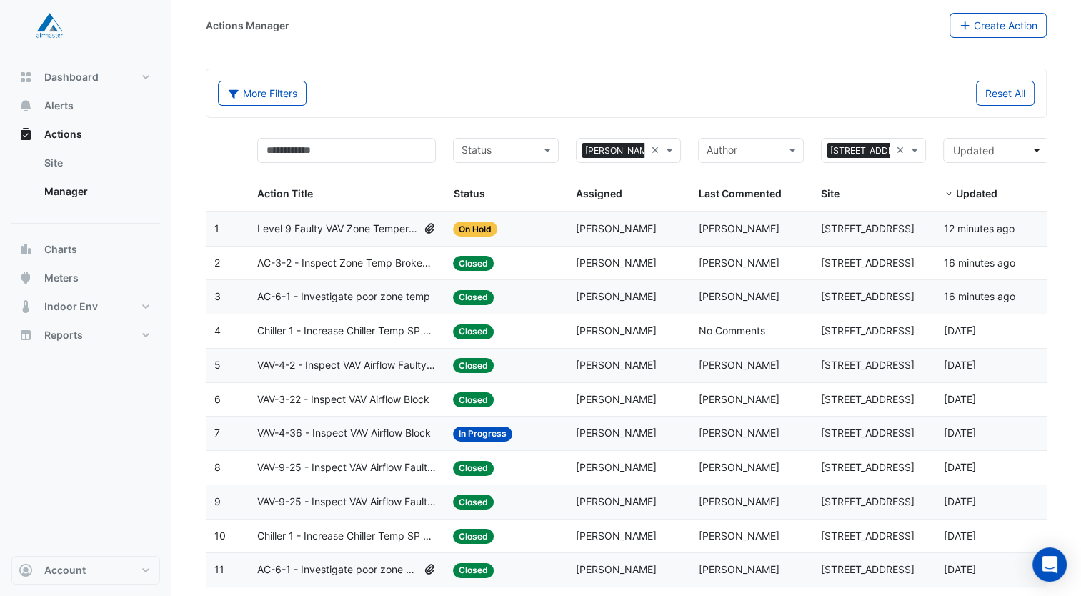
click at [365, 87] on div "More Filters" at bounding box center [417, 93] width 417 height 25
click at [372, 294] on span "AC-6-1 - Investigate poor zone temp" at bounding box center [343, 297] width 173 height 16
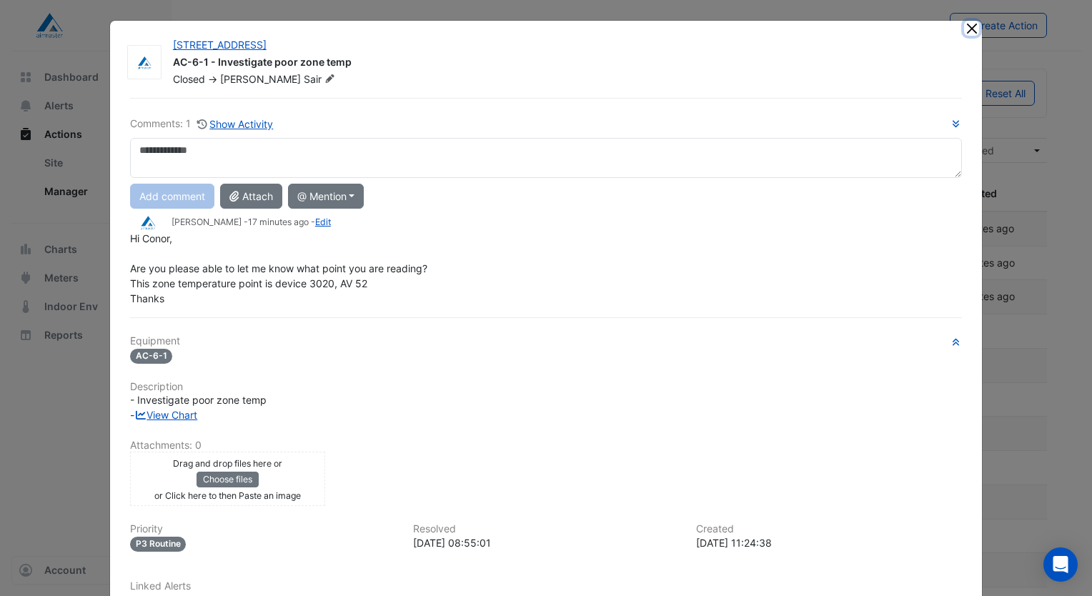
click at [964, 34] on button "Close" at bounding box center [971, 28] width 15 height 15
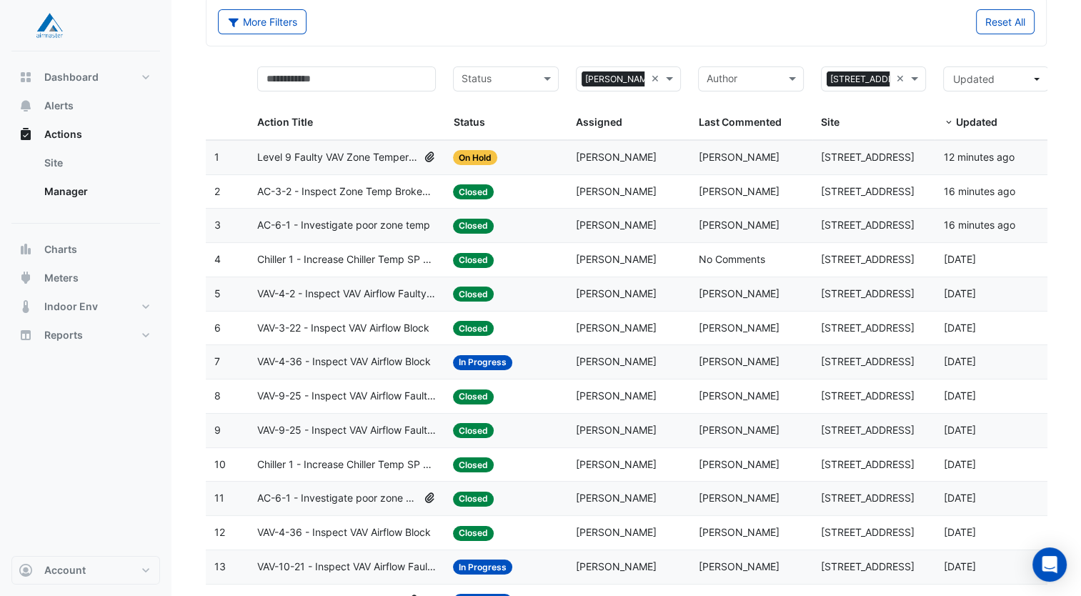
scroll to position [214, 0]
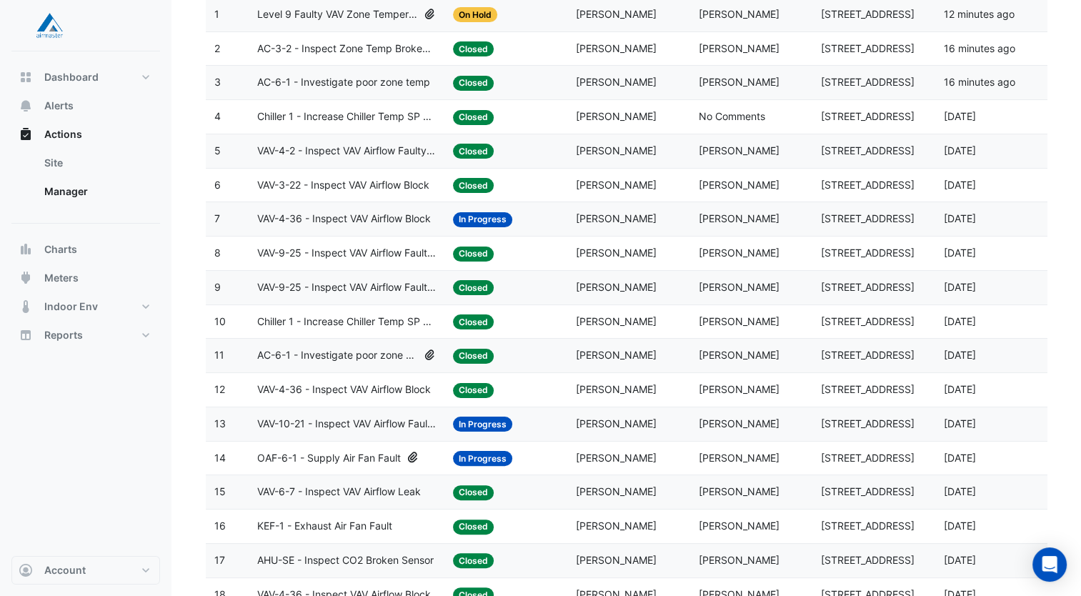
click at [352, 456] on span "OAF-6-1 - Supply Air Fan Fault" at bounding box center [329, 458] width 144 height 16
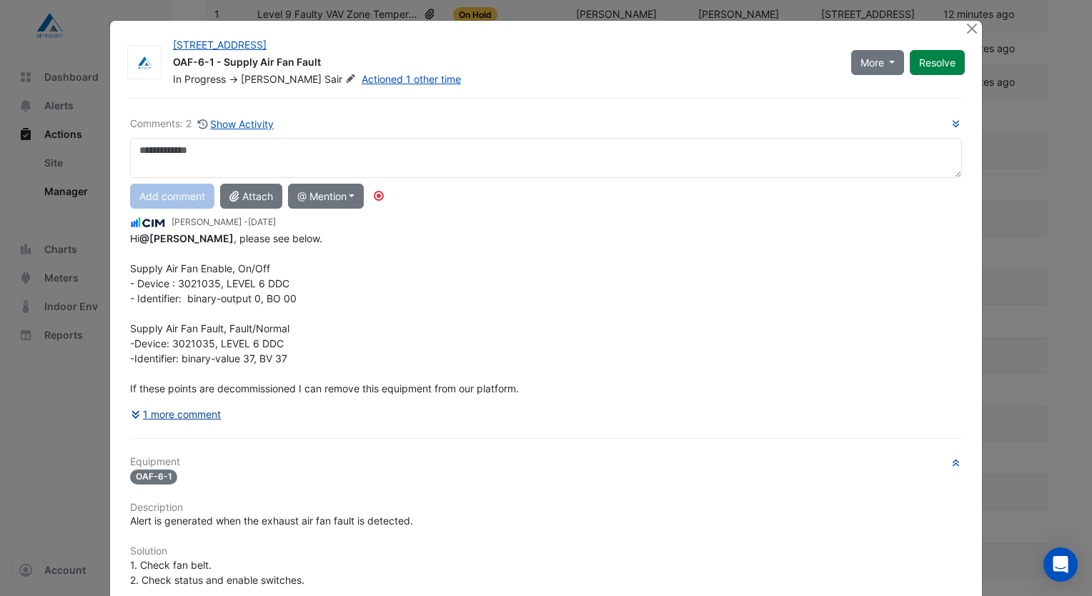
click at [178, 416] on button "1 more comment" at bounding box center [176, 414] width 92 height 25
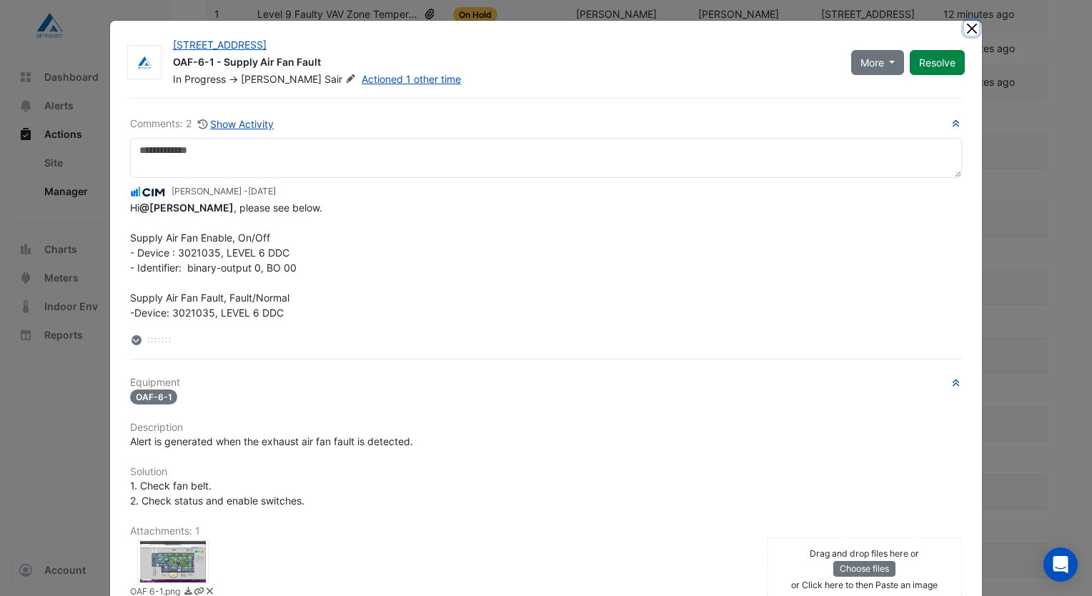
click at [964, 29] on button "Close" at bounding box center [971, 28] width 15 height 15
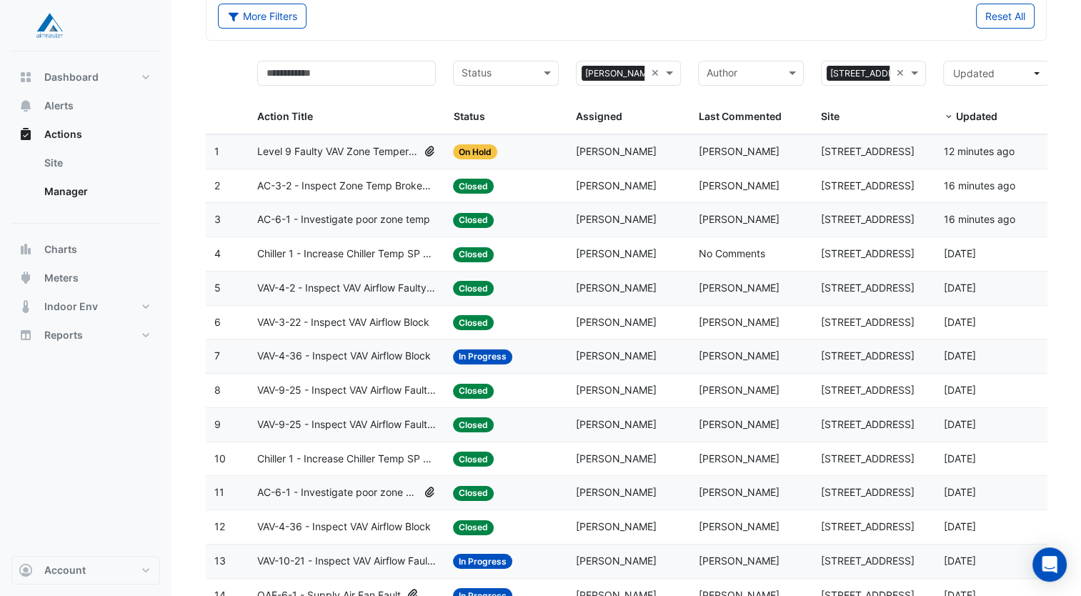
scroll to position [0, 0]
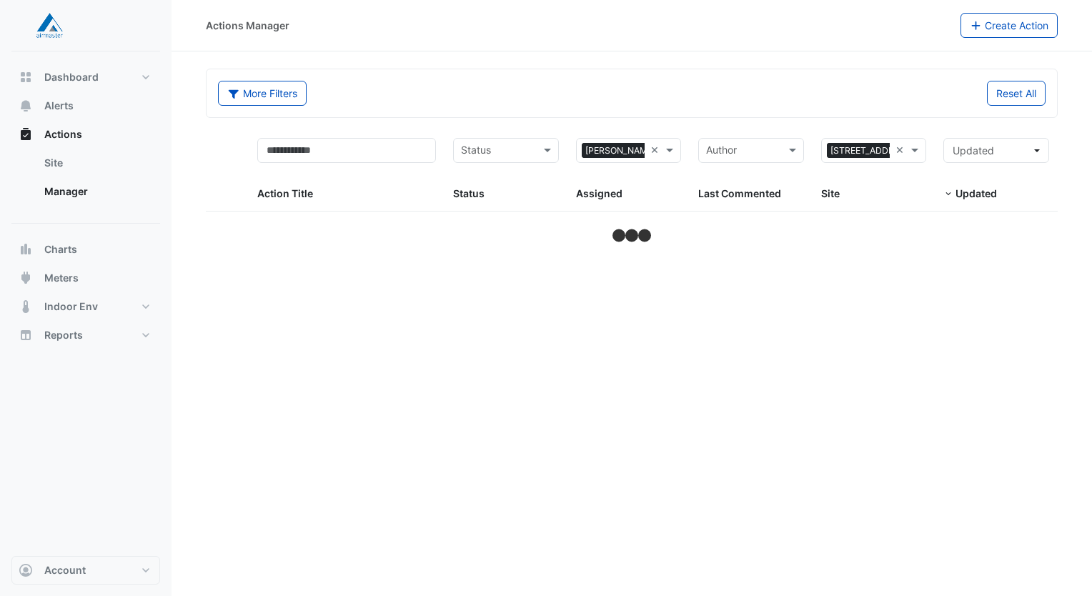
select select "***"
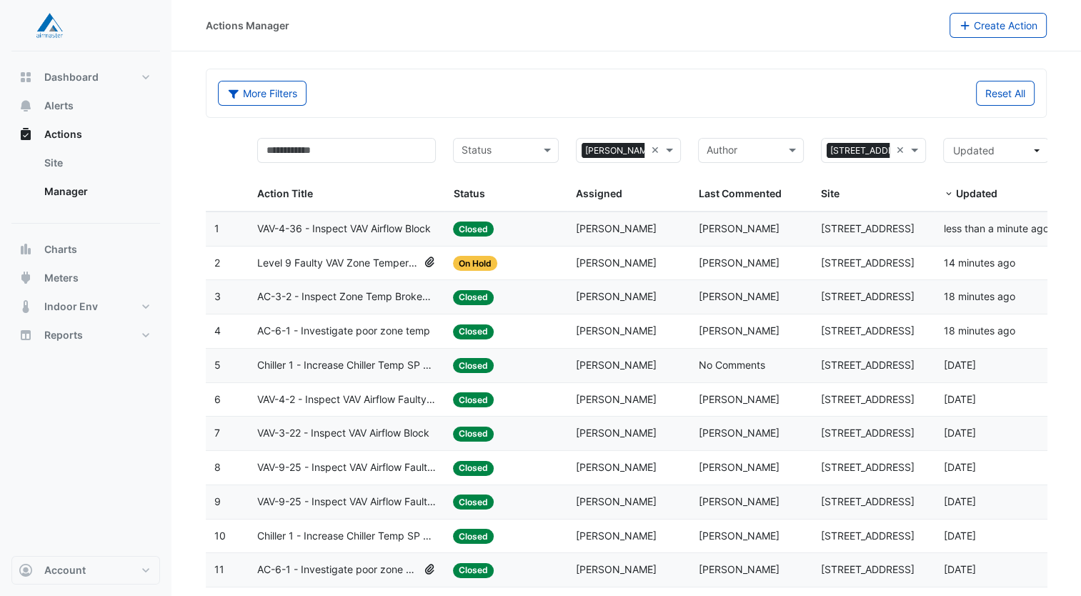
click at [501, 265] on div "Status: On Hold" at bounding box center [506, 263] width 106 height 16
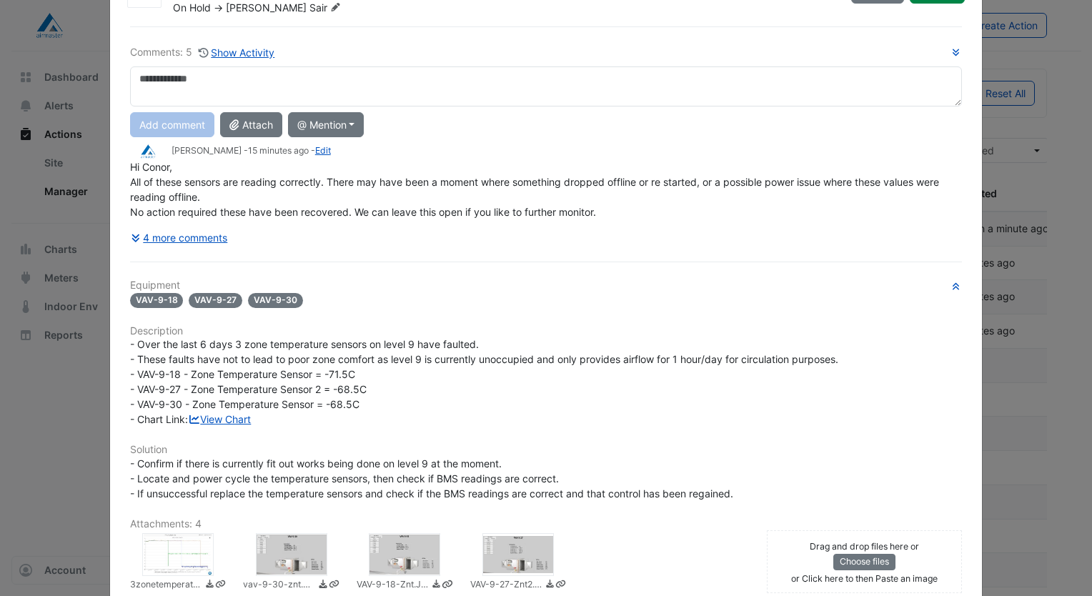
scroll to position [143, 0]
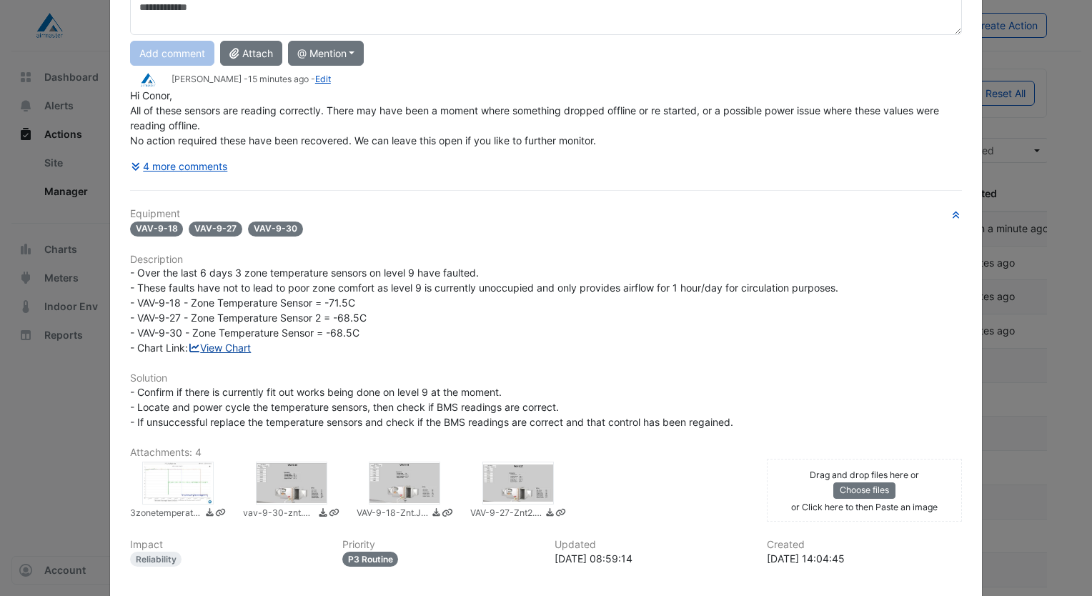
click at [211, 342] on link "View Chart" at bounding box center [220, 348] width 64 height 12
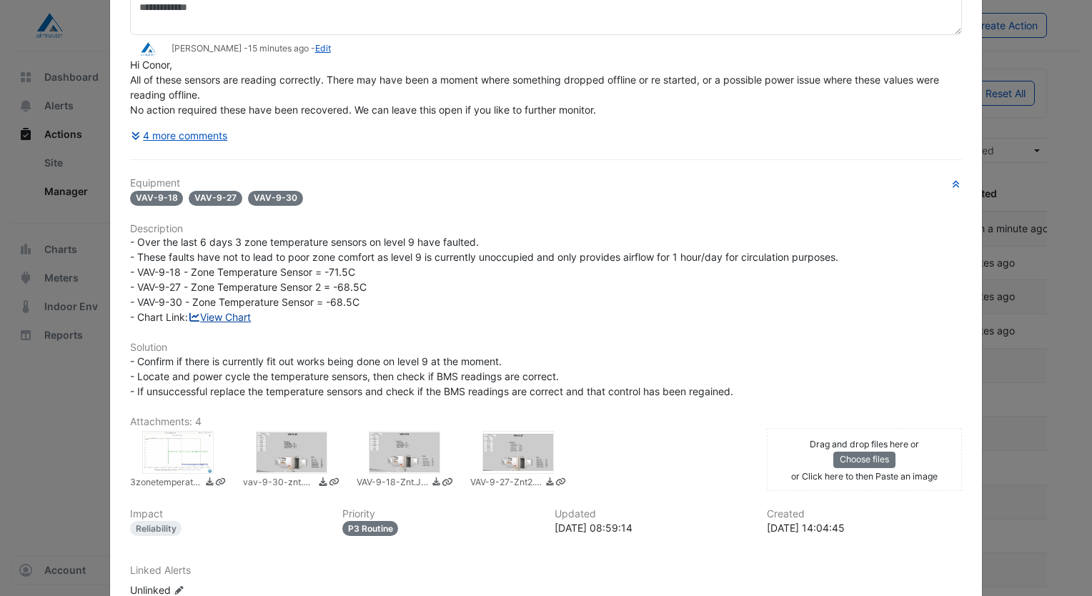
click at [232, 313] on link "View Chart" at bounding box center [220, 317] width 64 height 12
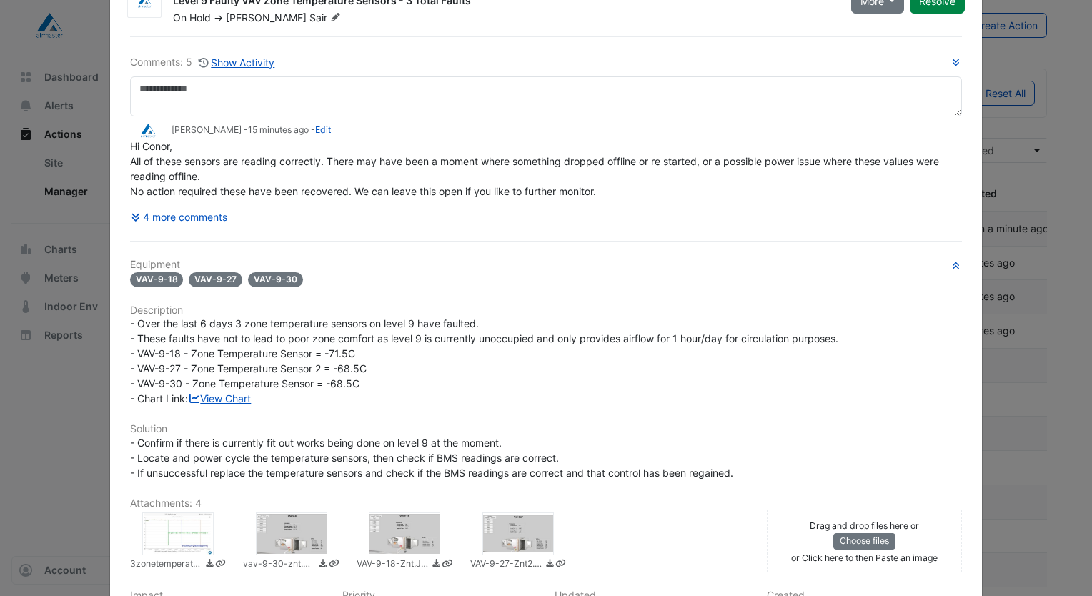
scroll to position [0, 0]
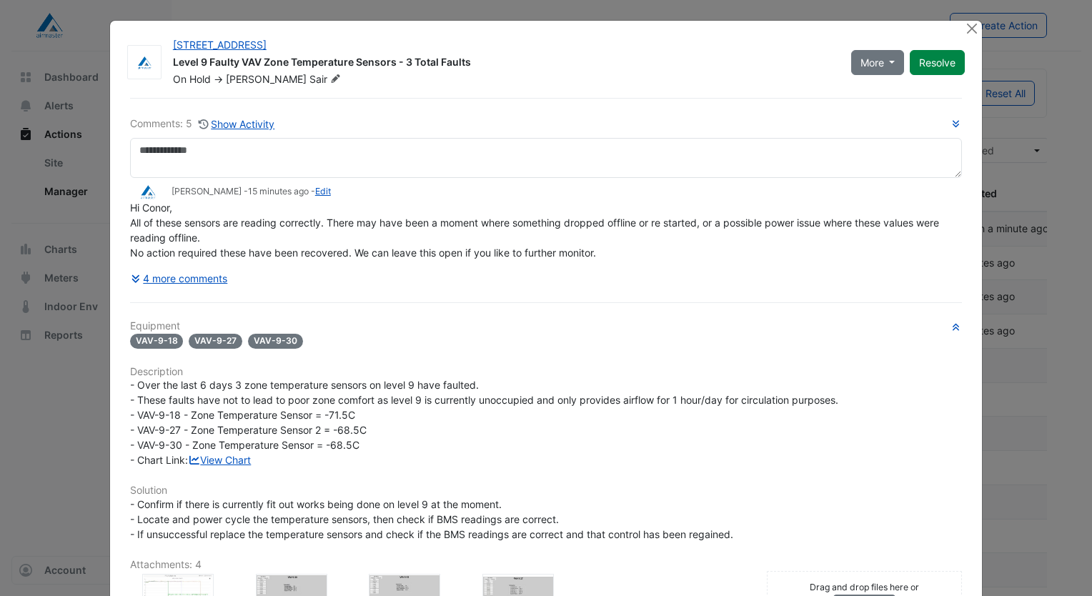
click at [211, 134] on div "Comments: 5 Show Activity Jasmine De Sair - 15 minutes ago - Edit Hi Conor, All…" at bounding box center [546, 203] width 832 height 175
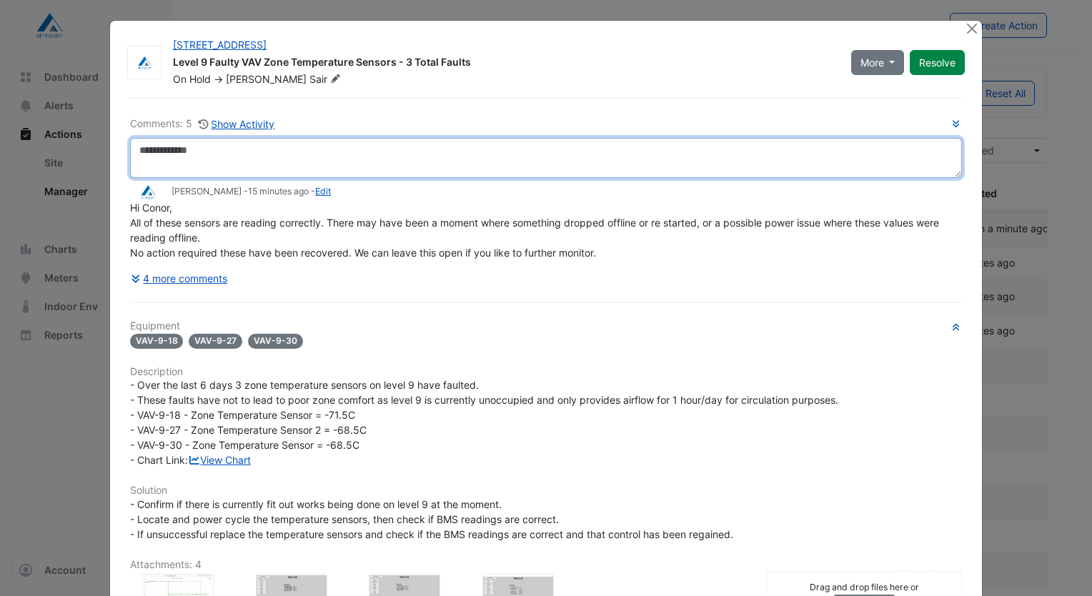
click at [213, 145] on textarea at bounding box center [546, 158] width 832 height 40
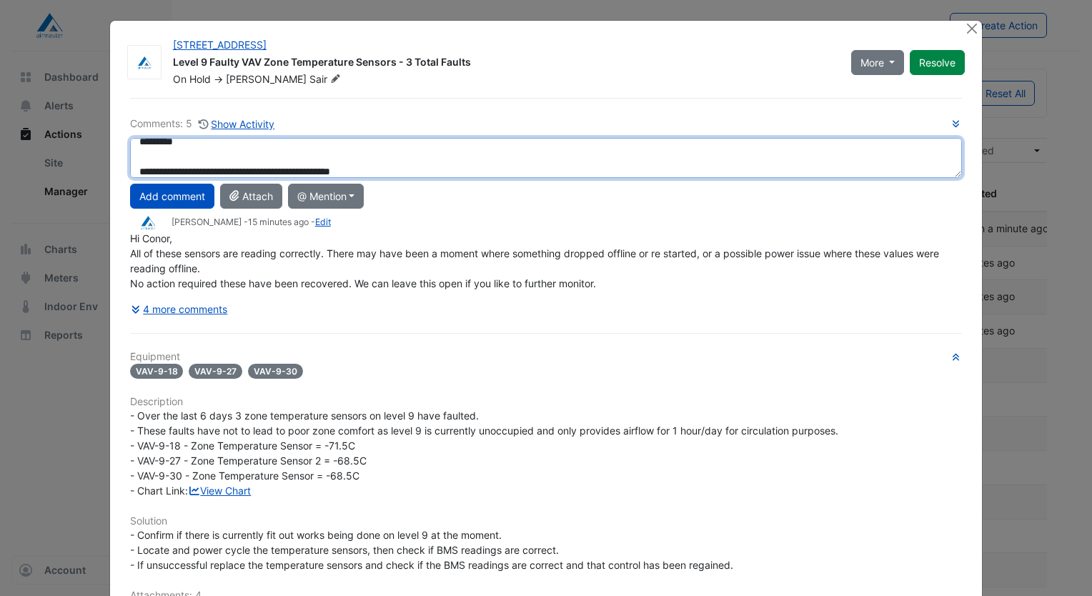
scroll to position [24, 0]
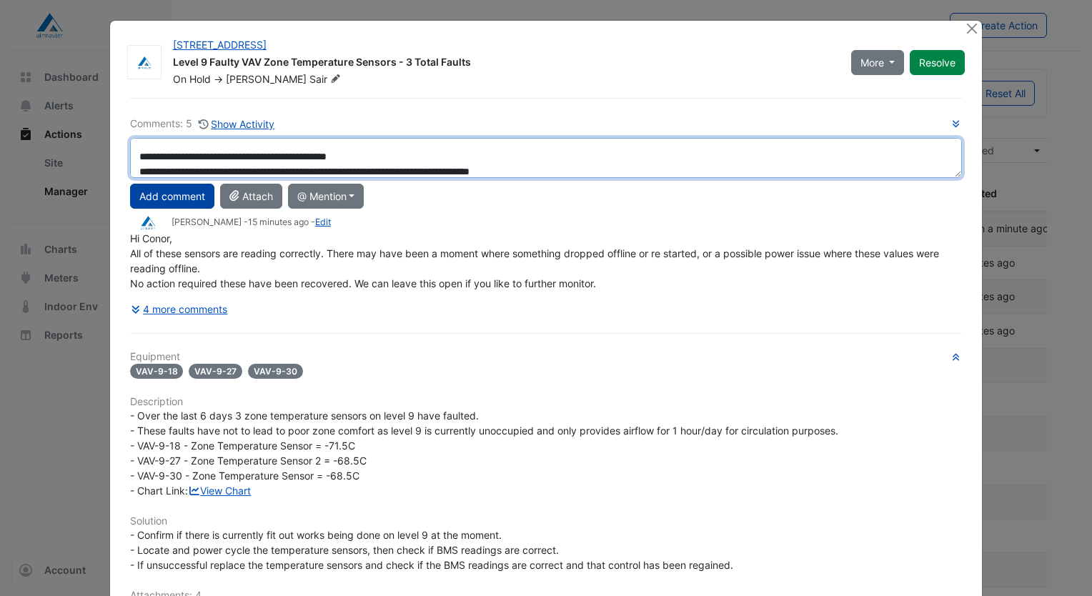
type textarea "**********"
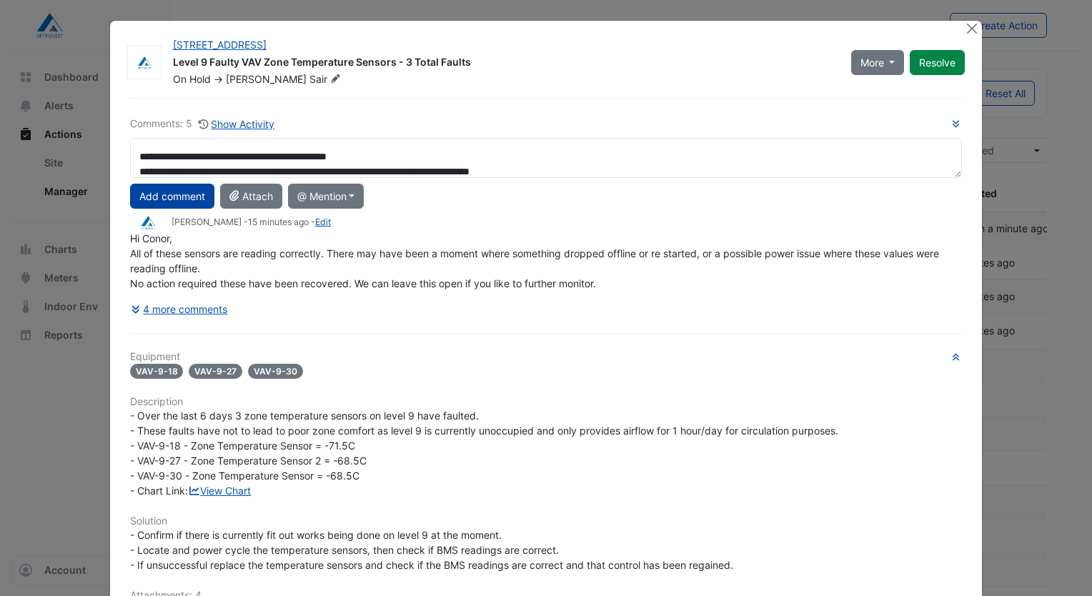
click at [167, 187] on button "Add comment" at bounding box center [172, 196] width 84 height 25
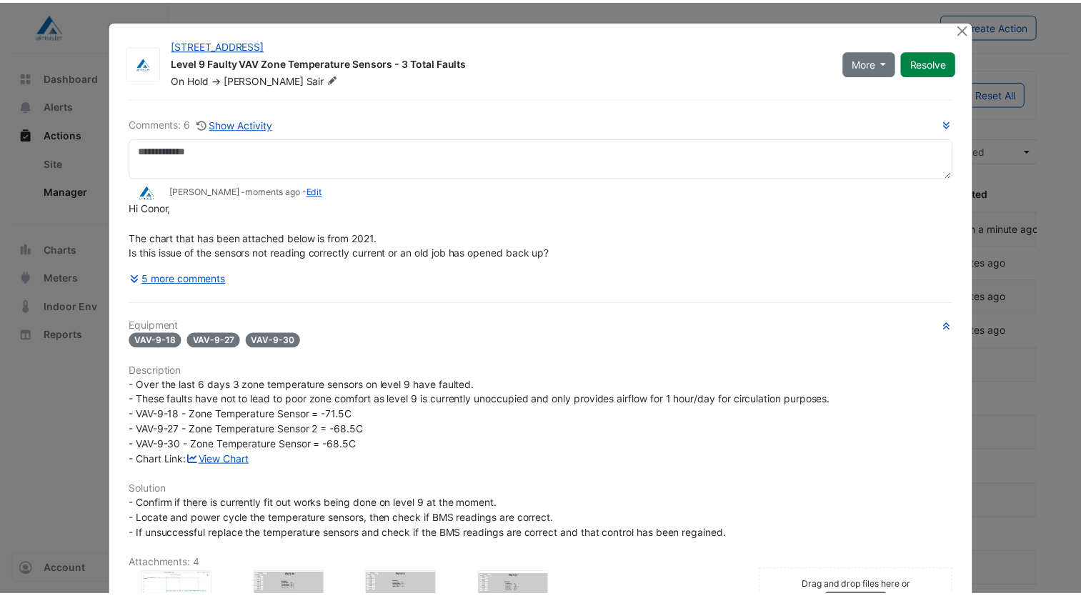
scroll to position [0, 0]
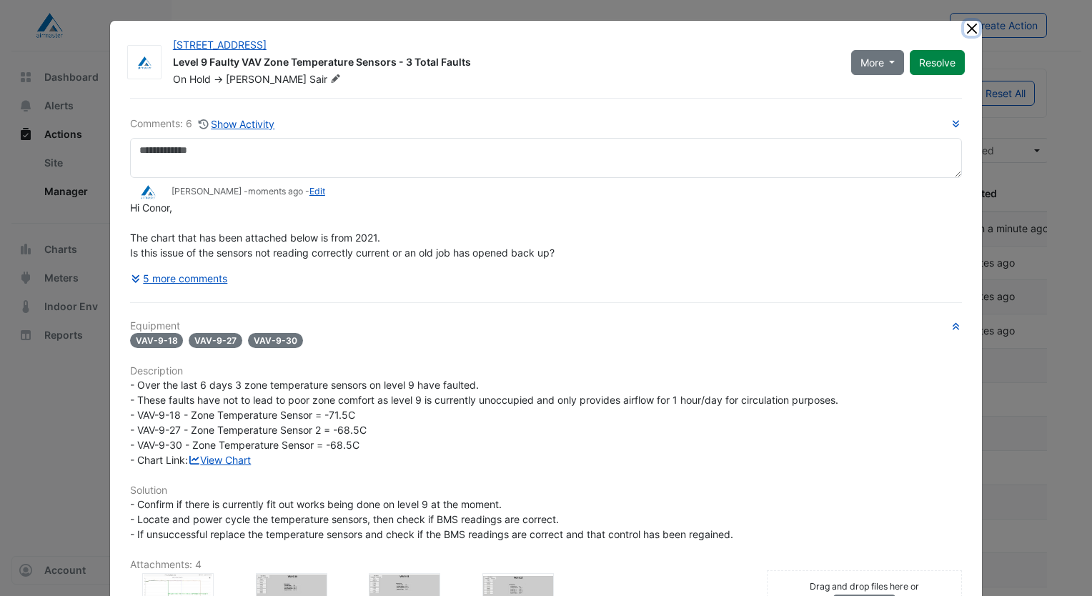
click at [964, 32] on button "Close" at bounding box center [971, 28] width 15 height 15
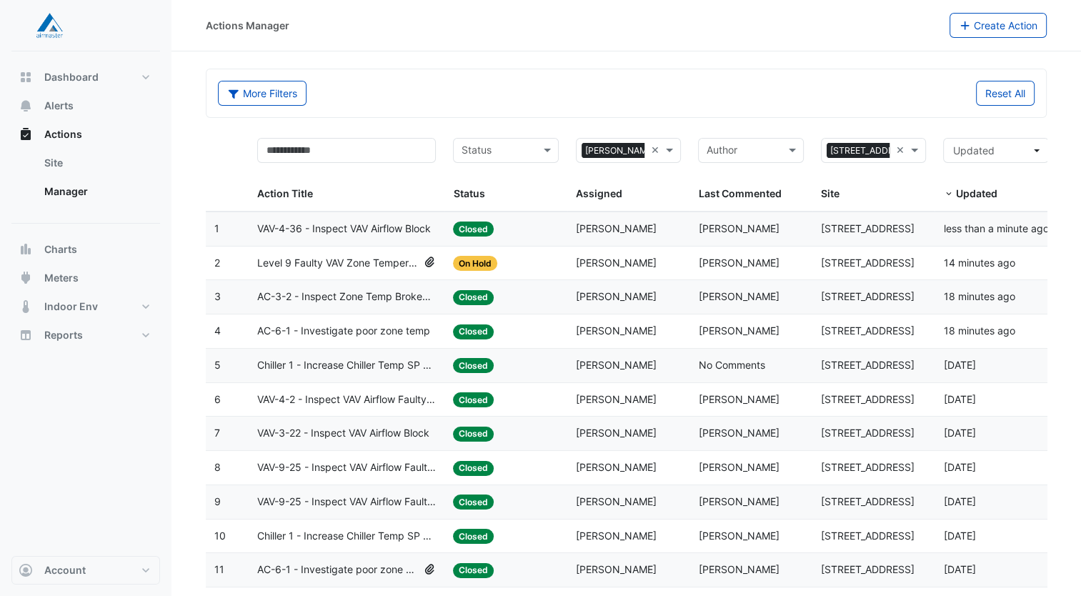
click at [333, 336] on span "AC-6-1 - Investigate poor zone temp" at bounding box center [343, 331] width 173 height 16
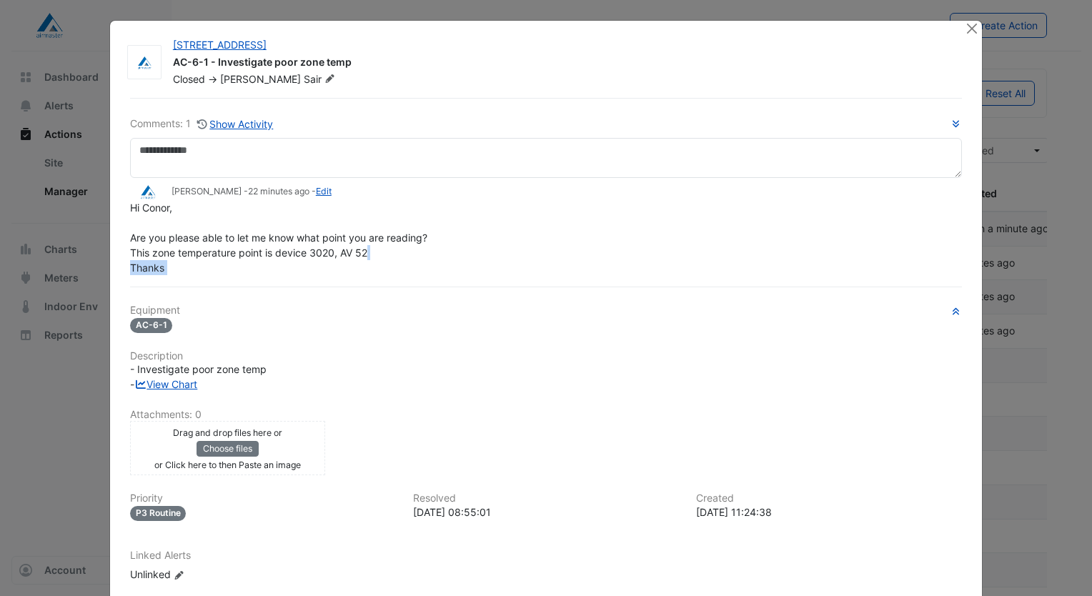
drag, startPoint x: 366, startPoint y: 284, endPoint x: 157, endPoint y: 277, distance: 208.8
click at [157, 277] on div "Comments: 1 Show Activity Jasmine De Sair - 22 minutes ago - Edit Hi Conor, Are…" at bounding box center [546, 373] width 849 height 550
drag, startPoint x: 157, startPoint y: 277, endPoint x: 166, endPoint y: 282, distance: 9.6
click at [167, 282] on div "Comments: 1 Show Activity Jasmine De Sair - 22 minutes ago - Edit Hi Conor, Are…" at bounding box center [546, 373] width 849 height 550
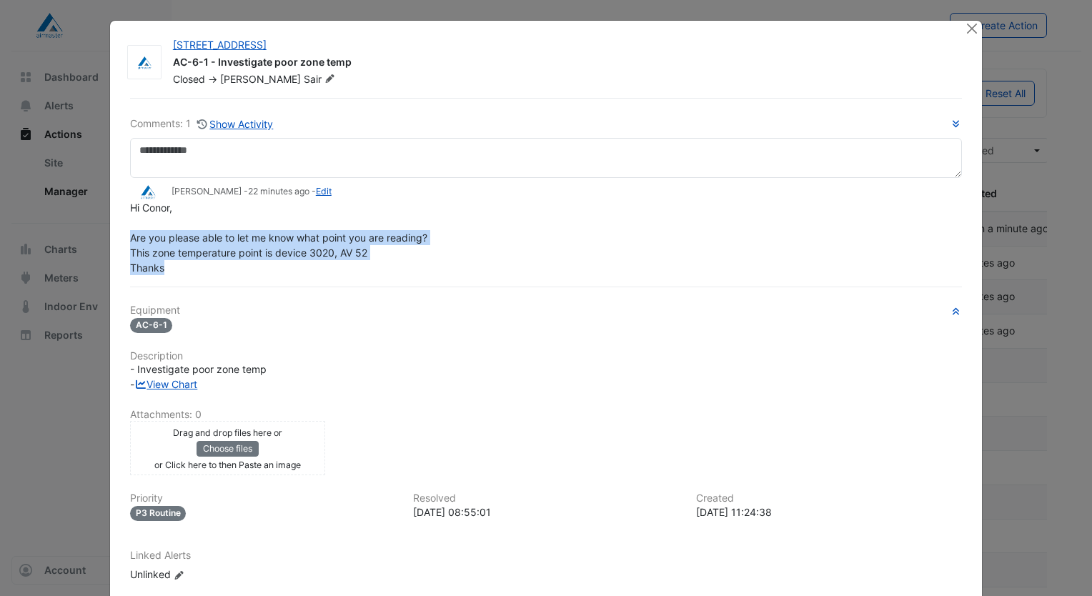
drag, startPoint x: 163, startPoint y: 273, endPoint x: 122, endPoint y: 232, distance: 58.6
click at [122, 232] on div "Comments: 1 Show Activity Jasmine De Sair - 22 minutes ago - Edit Hi Conor, Are…" at bounding box center [546, 373] width 849 height 550
drag, startPoint x: 122, startPoint y: 232, endPoint x: 231, endPoint y: 270, distance: 116.0
click at [231, 270] on div "Hi Conor, Are you please able to let me know what point you are reading? This z…" at bounding box center [546, 237] width 832 height 75
click at [243, 261] on div "Hi Conor, Are you please able to let me know what point you are reading? This z…" at bounding box center [546, 237] width 832 height 75
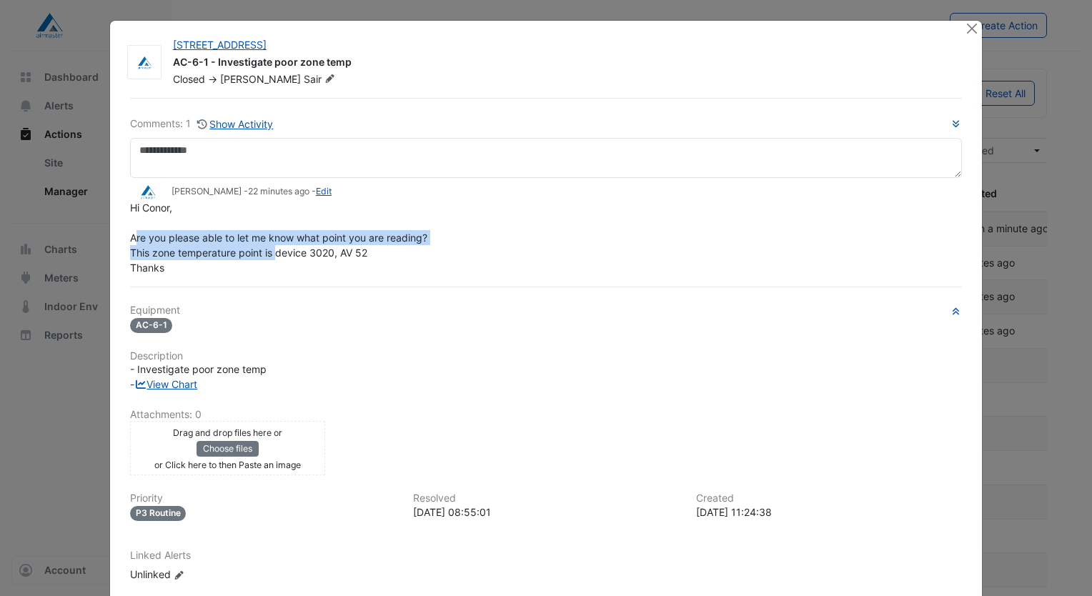
drag, startPoint x: 274, startPoint y: 244, endPoint x: 129, endPoint y: 235, distance: 145.4
click at [130, 235] on div "Hi Conor, Are you please able to let me know what point you are reading? This z…" at bounding box center [546, 237] width 832 height 75
drag, startPoint x: 129, startPoint y: 235, endPoint x: 194, endPoint y: 264, distance: 71.7
click at [194, 264] on div "Hi Conor, Are you please able to let me know what point you are reading? This z…" at bounding box center [546, 237] width 832 height 75
click at [966, 23] on button "Close" at bounding box center [971, 28] width 15 height 15
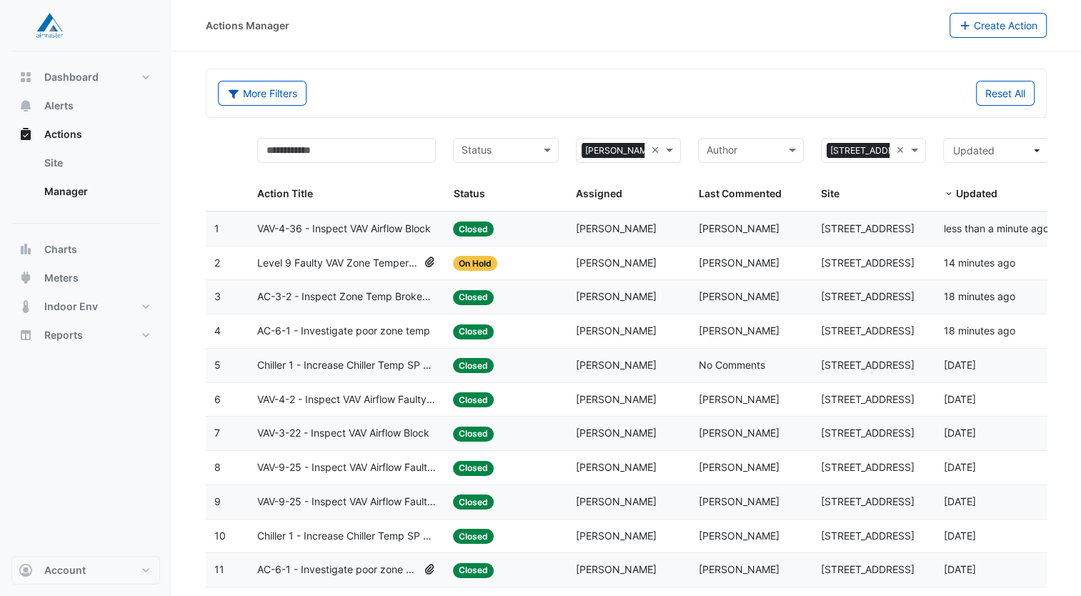
click at [535, 87] on div "More Filters" at bounding box center [417, 93] width 417 height 25
click at [502, 104] on div "More Filters" at bounding box center [417, 93] width 417 height 25
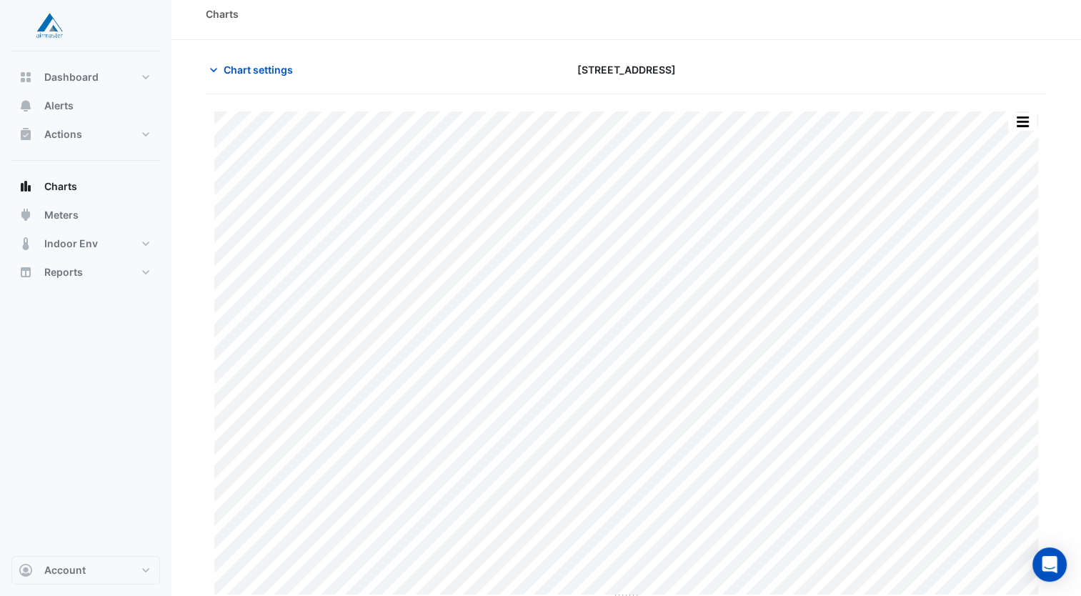
scroll to position [16, 0]
